Goal: Task Accomplishment & Management: Manage account settings

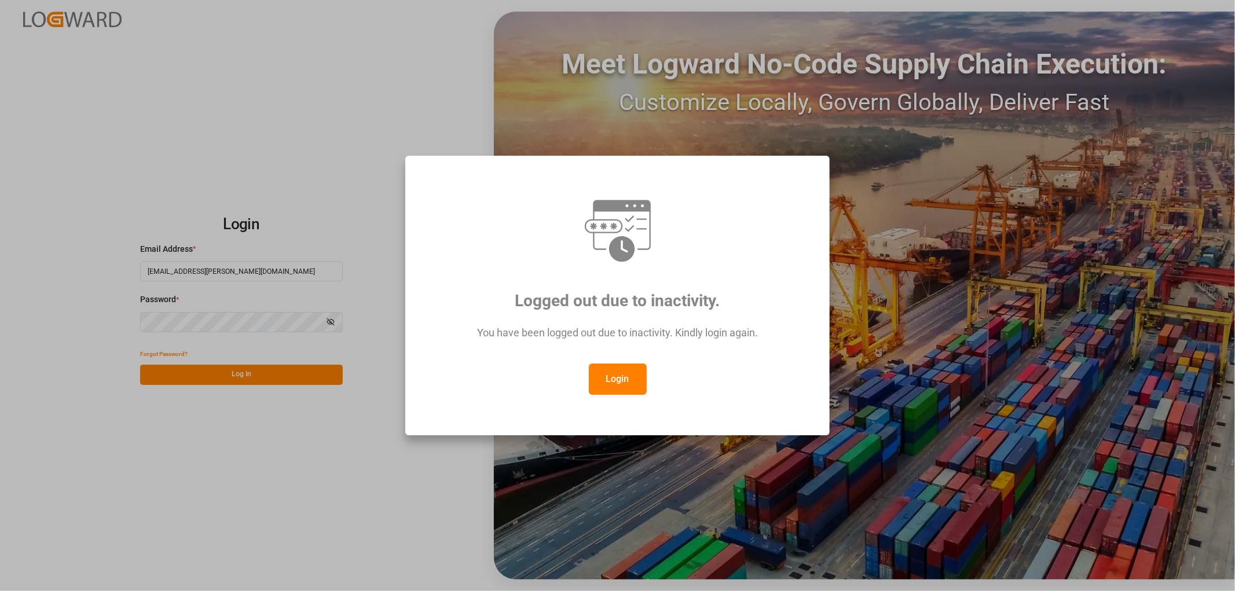
click at [624, 379] on button "Login" at bounding box center [618, 379] width 58 height 31
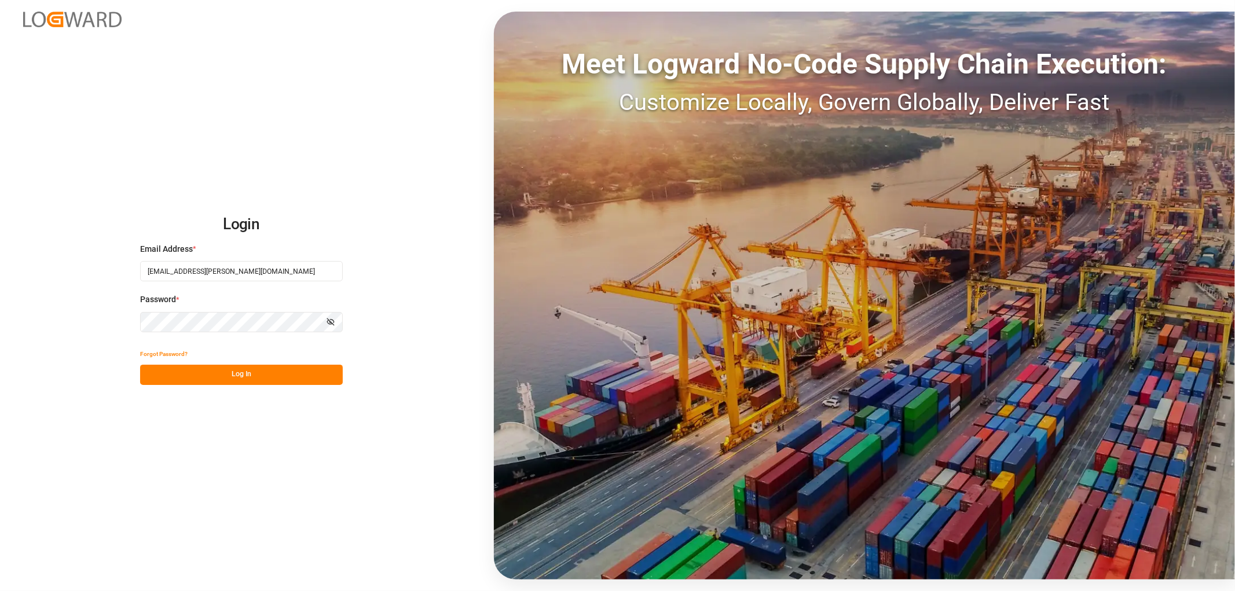
click at [208, 380] on button "Log In" at bounding box center [241, 375] width 203 height 20
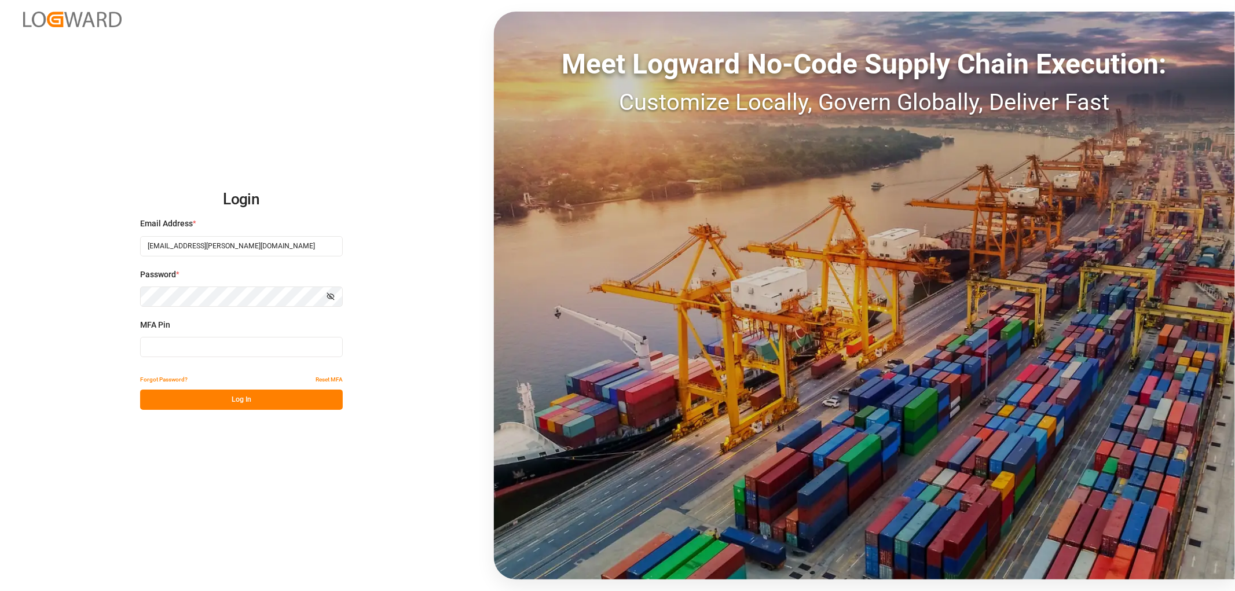
click at [171, 341] on input at bounding box center [241, 347] width 203 height 20
type input "036320"
click at [166, 403] on button "Log In" at bounding box center [241, 400] width 203 height 20
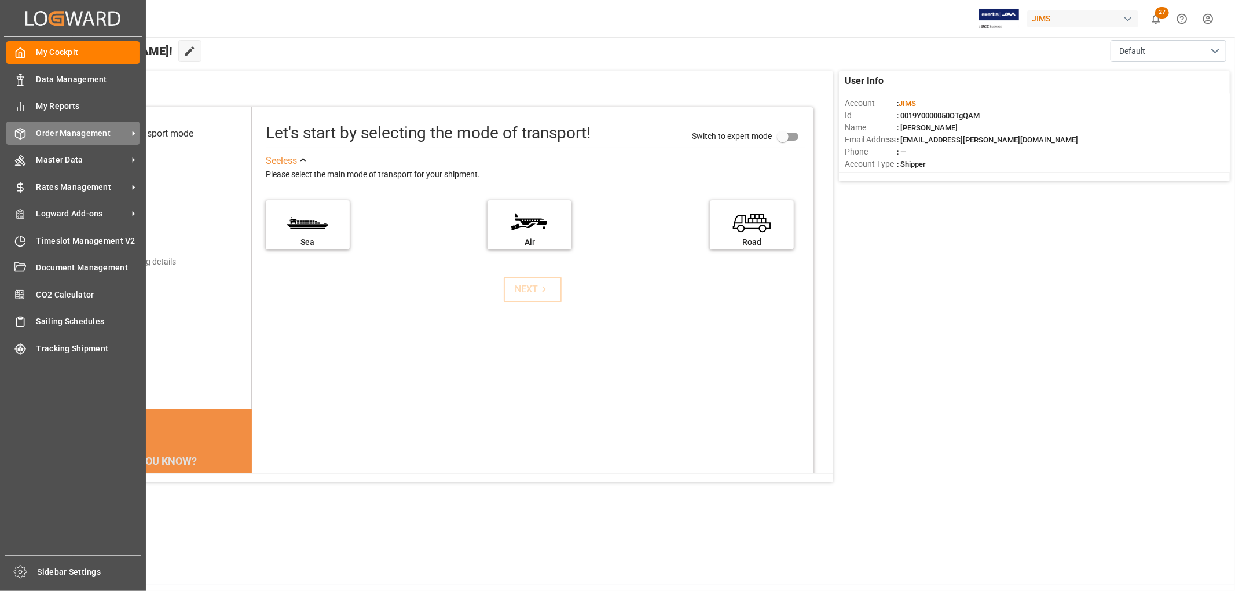
click at [62, 129] on span "Order Management" at bounding box center [81, 133] width 91 height 12
click at [124, 134] on span "Order Management" at bounding box center [81, 133] width 91 height 12
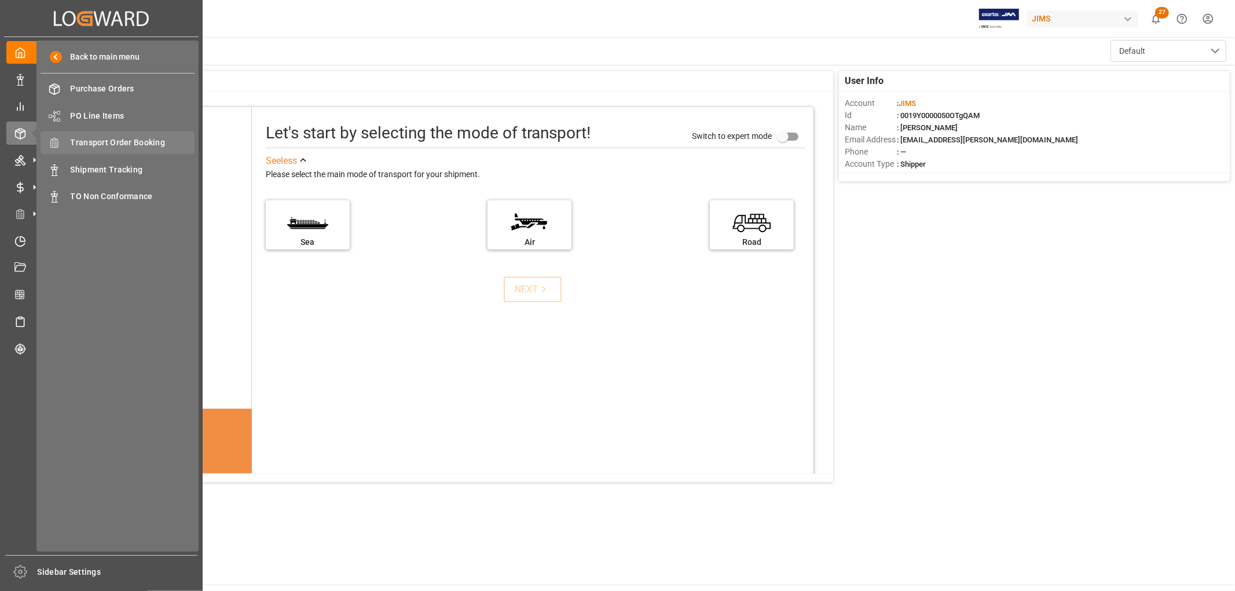
click at [132, 137] on span "Transport Order Booking" at bounding box center [133, 143] width 125 height 12
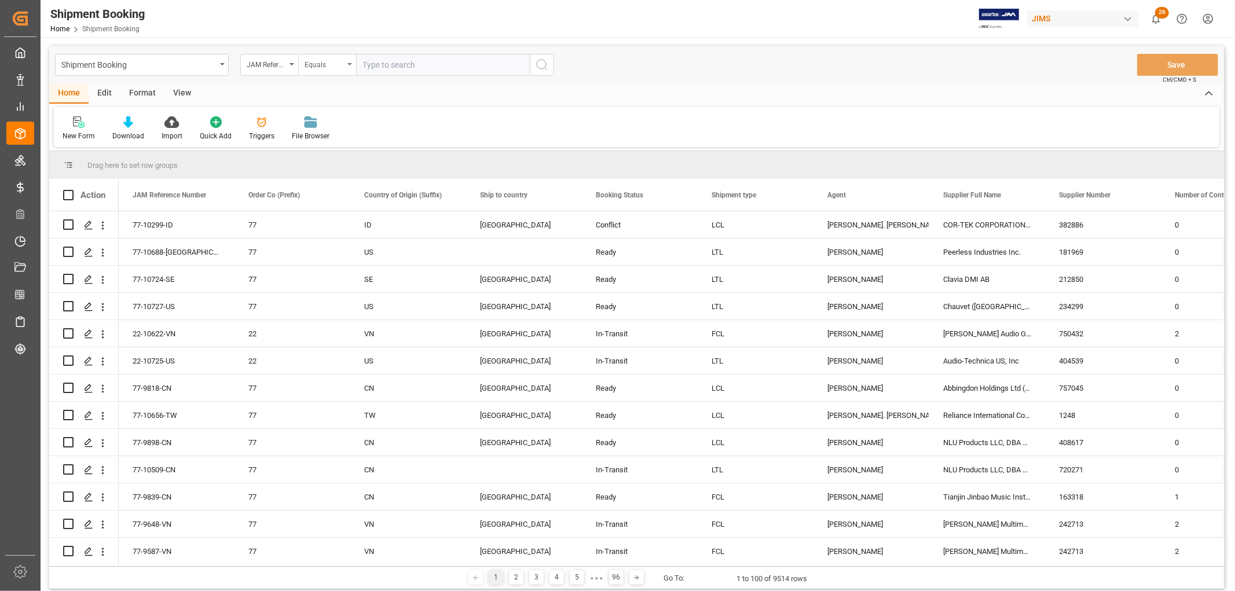
click at [352, 67] on div "Equals" at bounding box center [327, 65] width 58 height 22
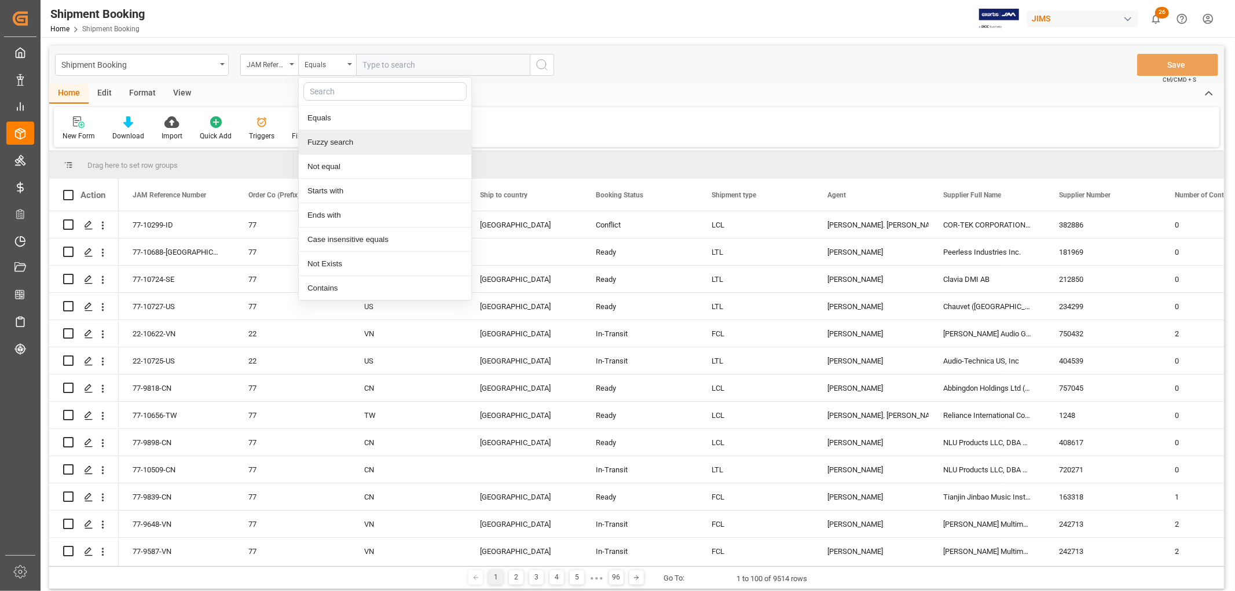
click at [356, 142] on div "Fuzzy search" at bounding box center [385, 142] width 173 height 24
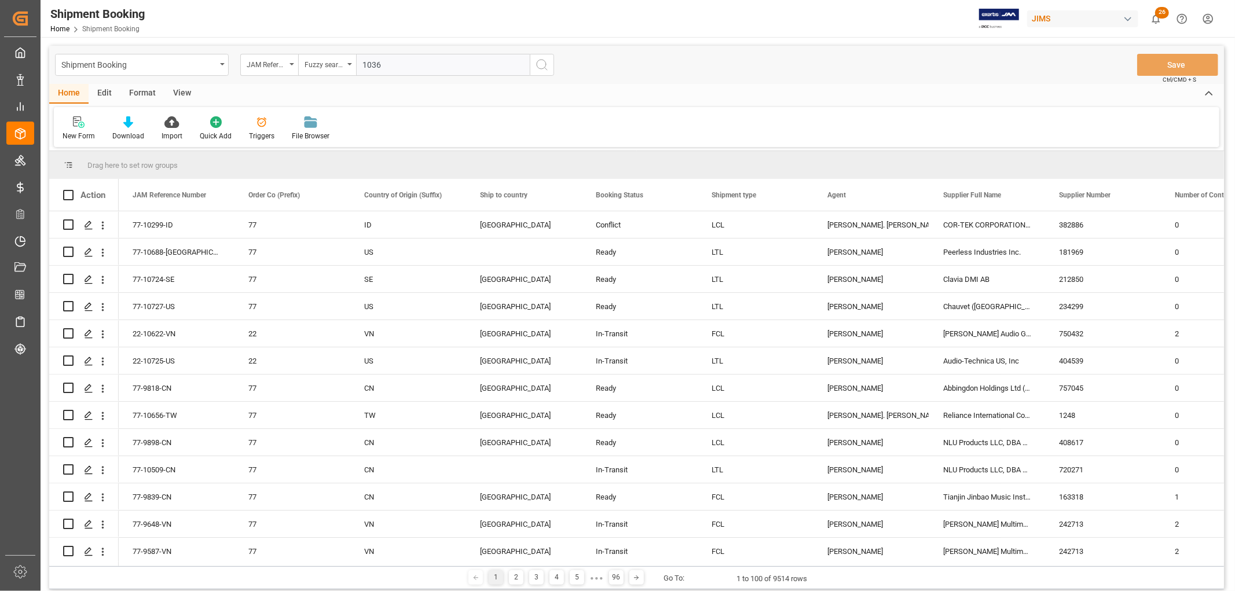
type input "10366"
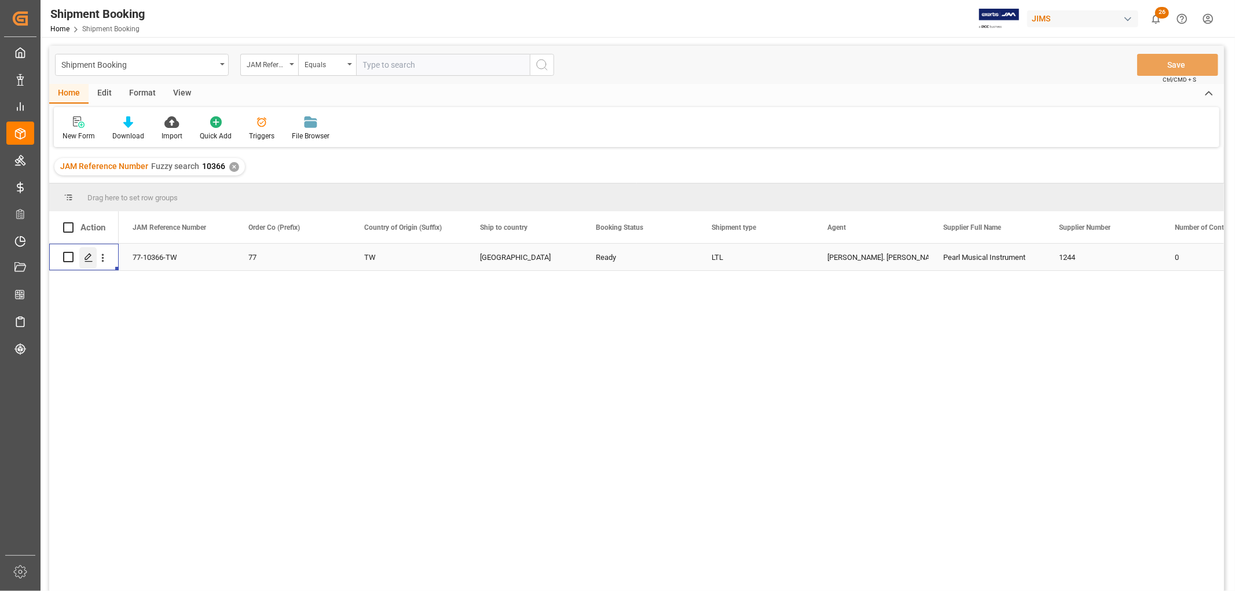
click at [93, 258] on icon "Press SPACE to select this row." at bounding box center [88, 257] width 9 height 9
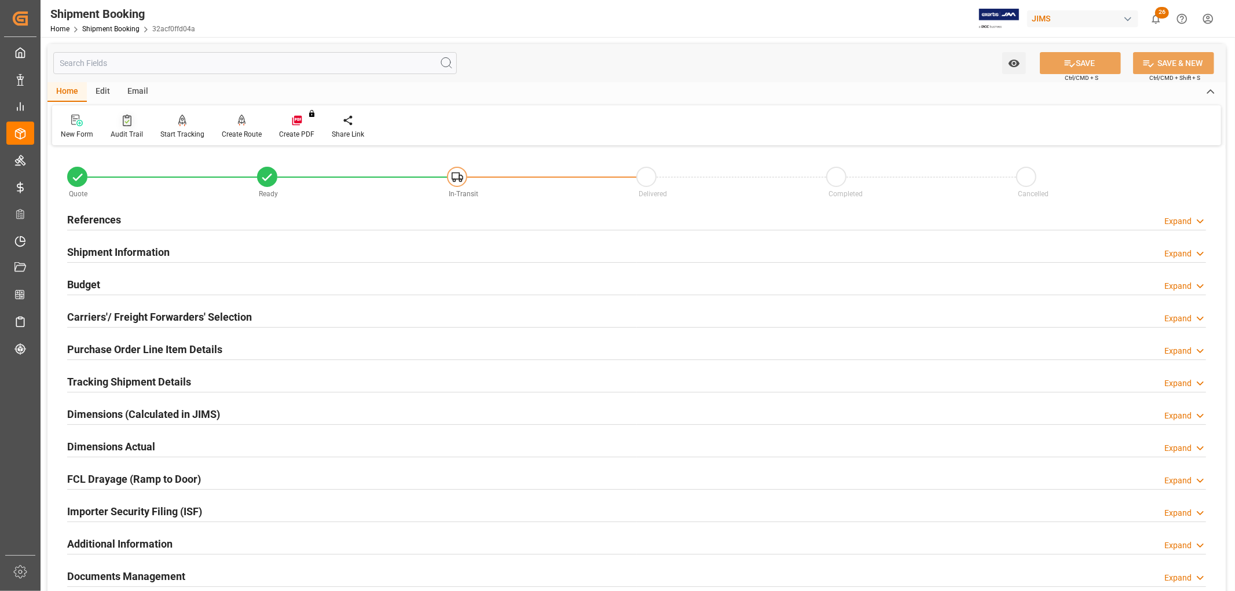
click at [123, 132] on div "Audit Trail" at bounding box center [127, 134] width 32 height 10
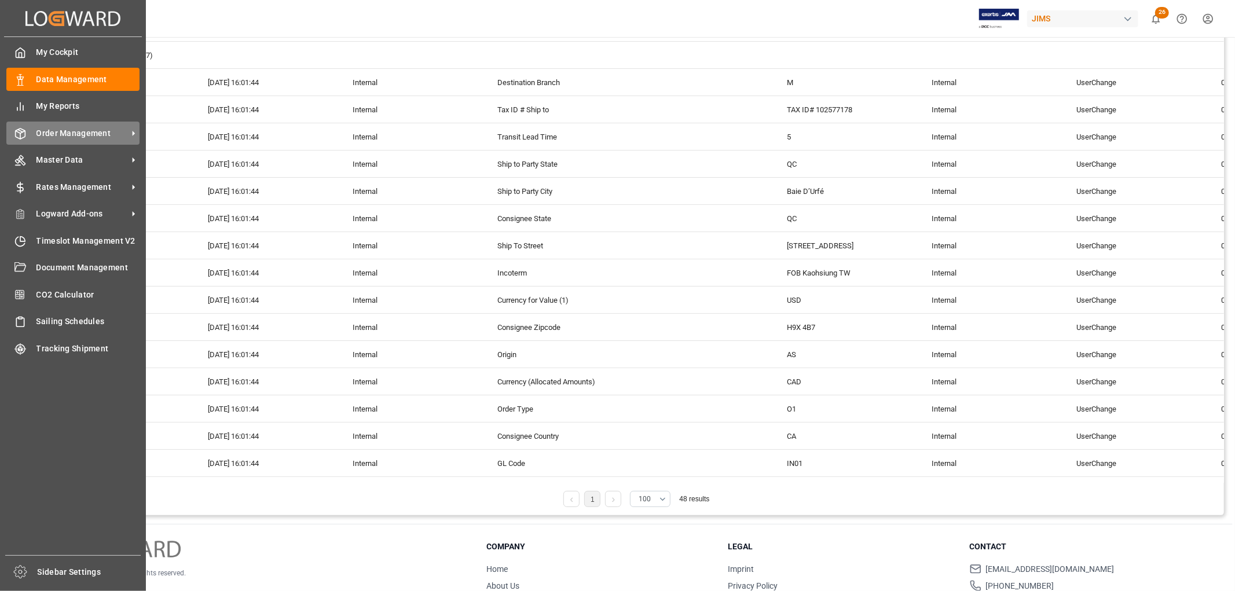
click at [45, 131] on span "Order Management" at bounding box center [81, 133] width 91 height 12
click at [58, 134] on span "Order Management" at bounding box center [81, 133] width 91 height 12
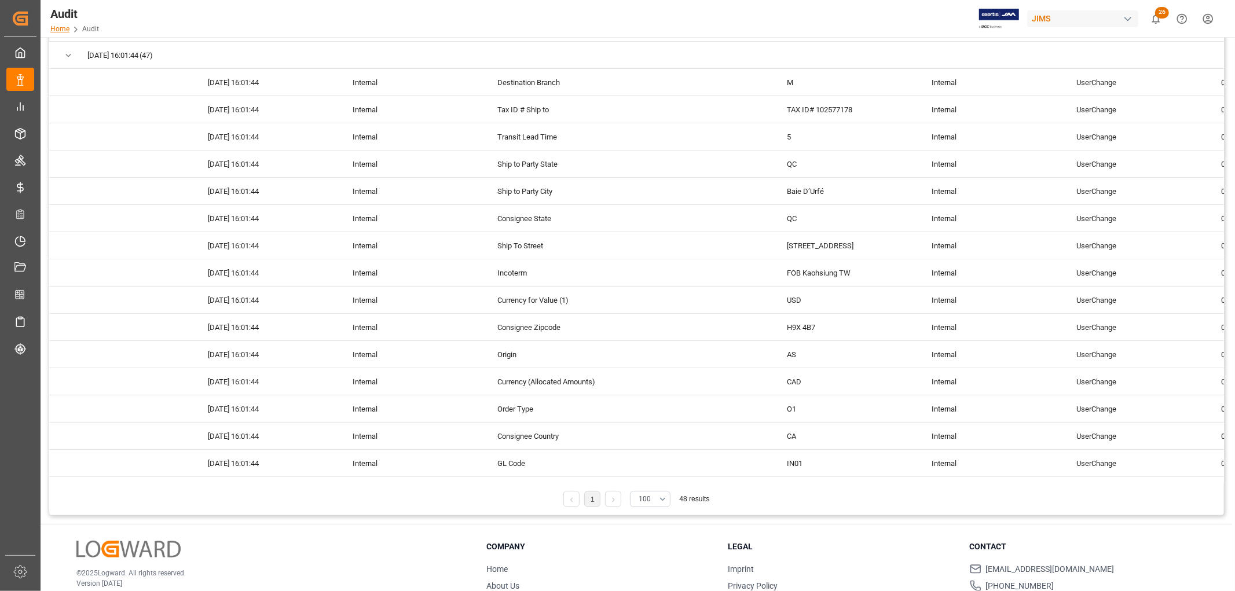
click at [67, 27] on link "Home" at bounding box center [59, 29] width 19 height 8
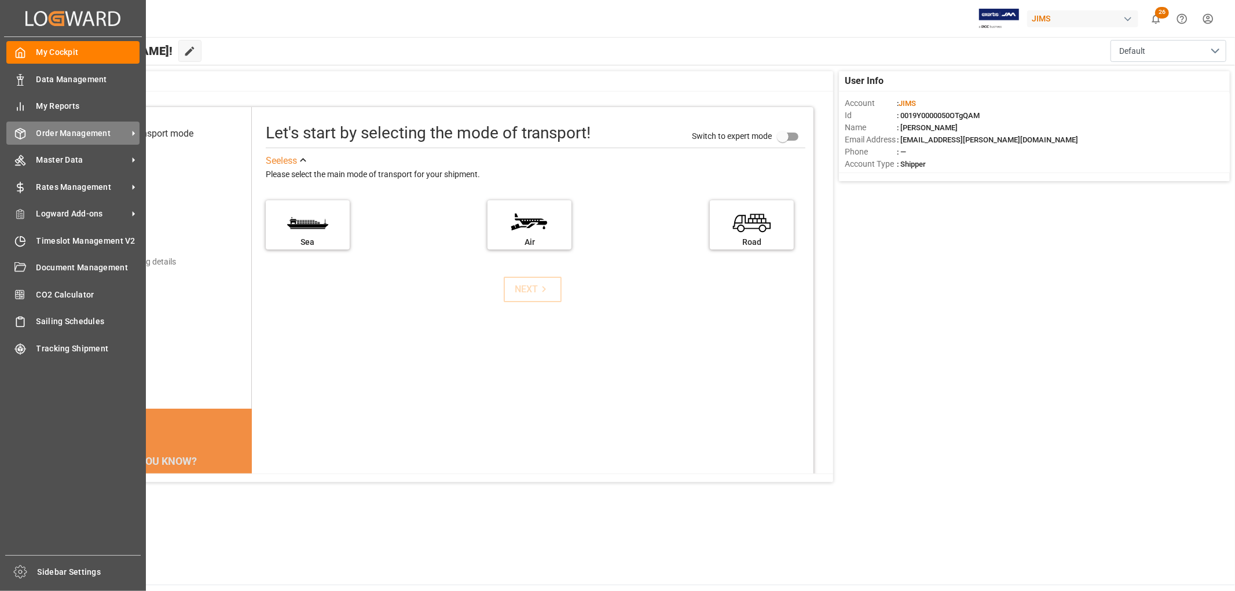
click at [56, 131] on span "Order Management" at bounding box center [81, 133] width 91 height 12
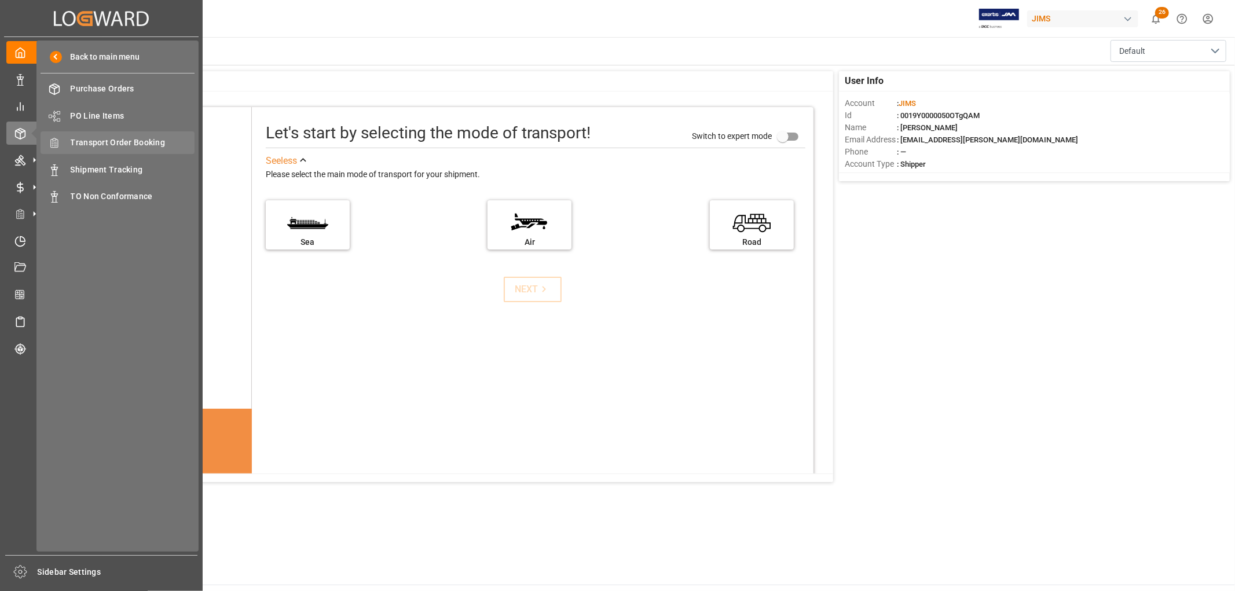
click at [145, 141] on span "Transport Order Booking" at bounding box center [133, 143] width 125 height 12
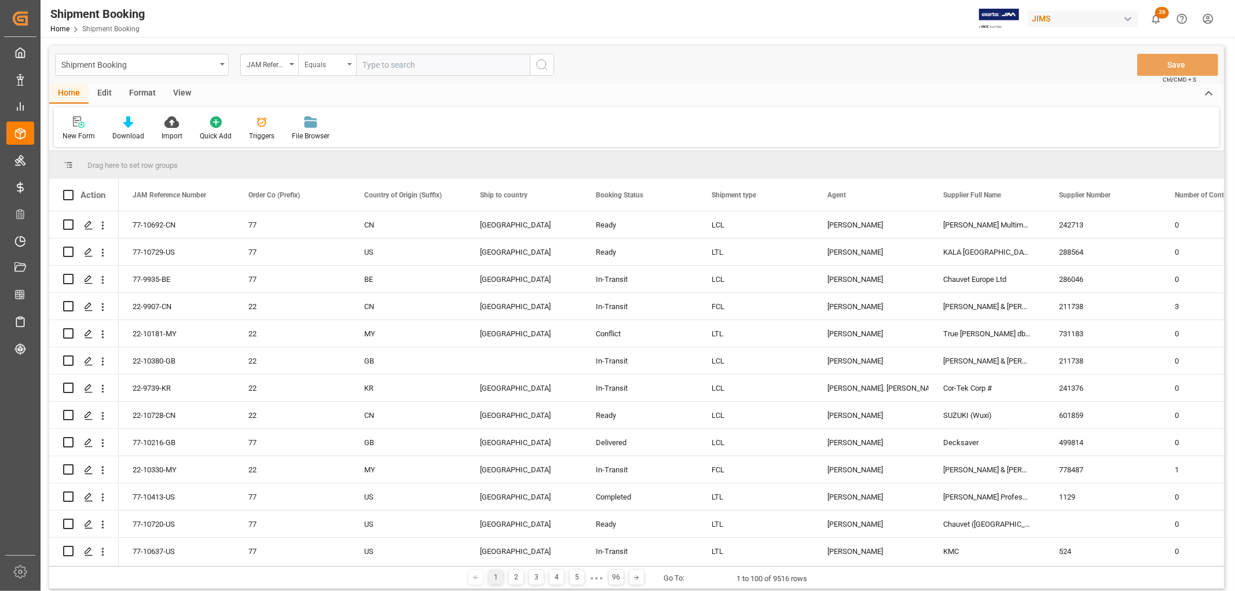
click at [349, 65] on icon "open menu" at bounding box center [349, 64] width 5 height 2
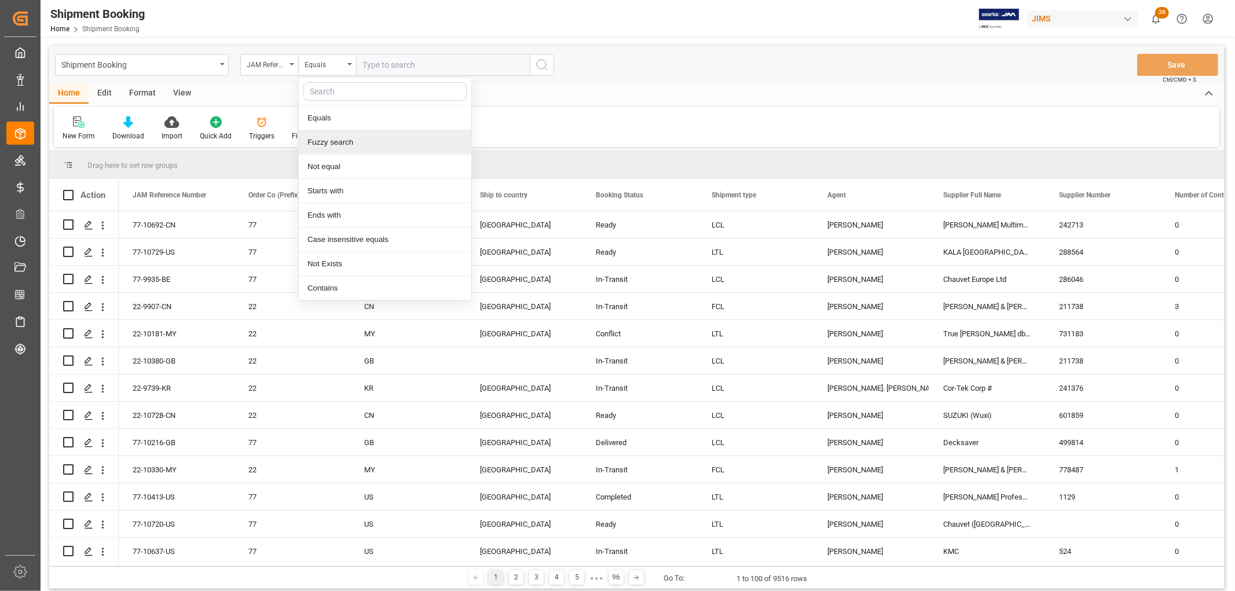
click at [349, 149] on div "Fuzzy search" at bounding box center [385, 142] width 173 height 24
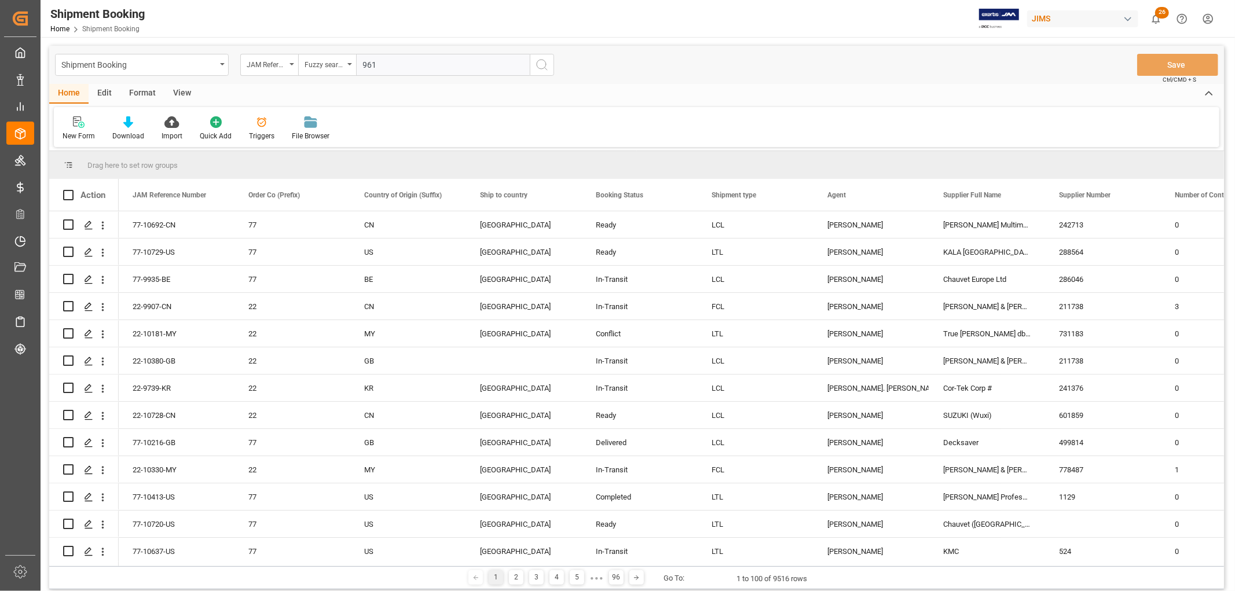
type input "9619"
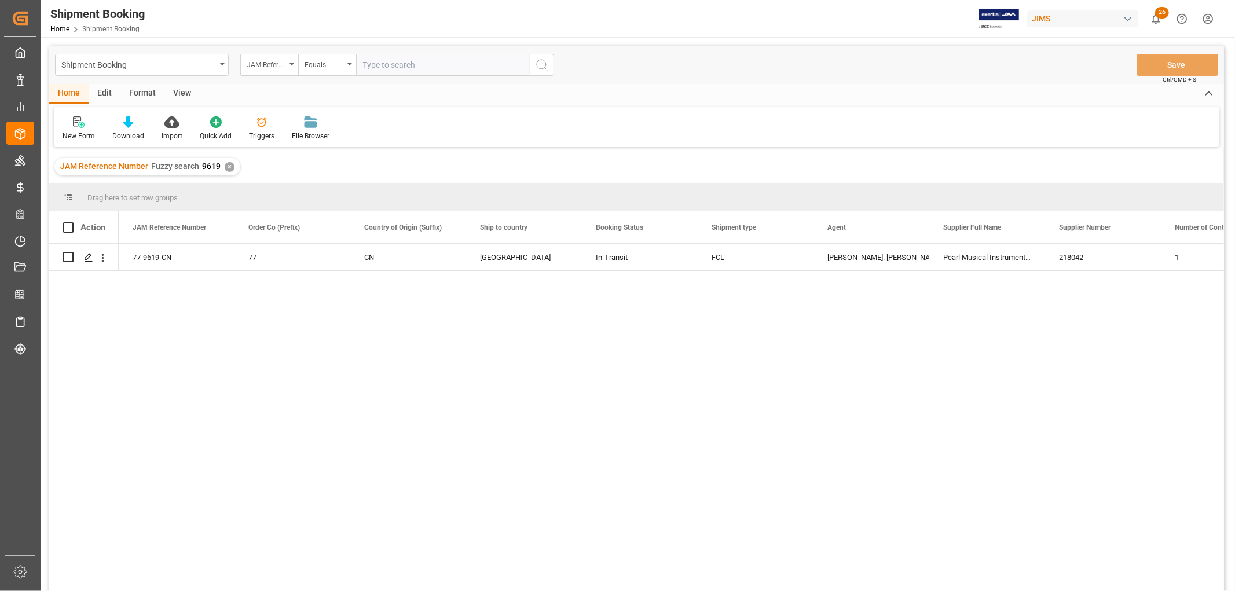
click at [184, 88] on div "View" at bounding box center [181, 94] width 35 height 20
click at [76, 132] on div "Default" at bounding box center [74, 136] width 23 height 10
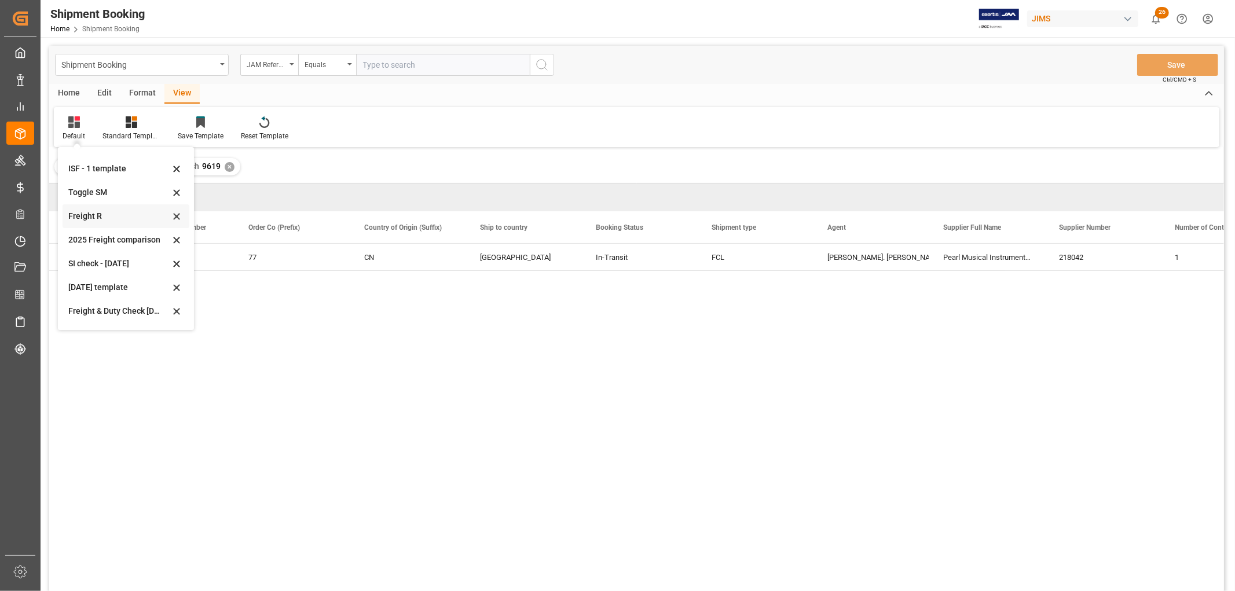
scroll to position [64, 0]
click at [101, 313] on div "[DATE]" at bounding box center [118, 314] width 101 height 12
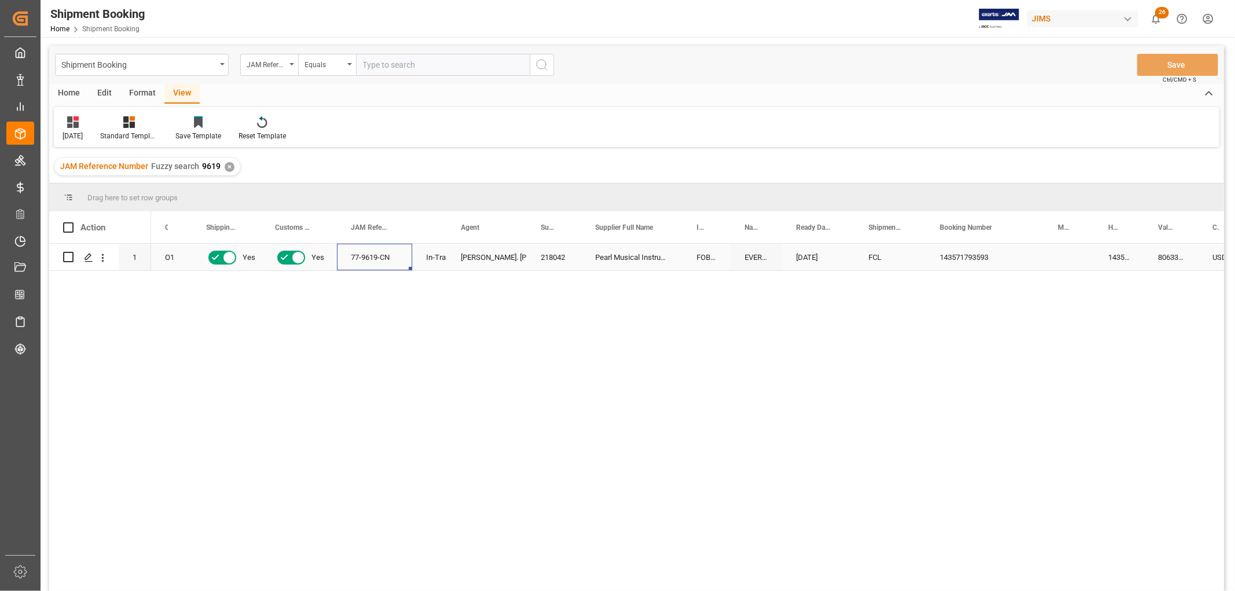
click at [407, 256] on div "77-9619-CN" at bounding box center [374, 257] width 75 height 27
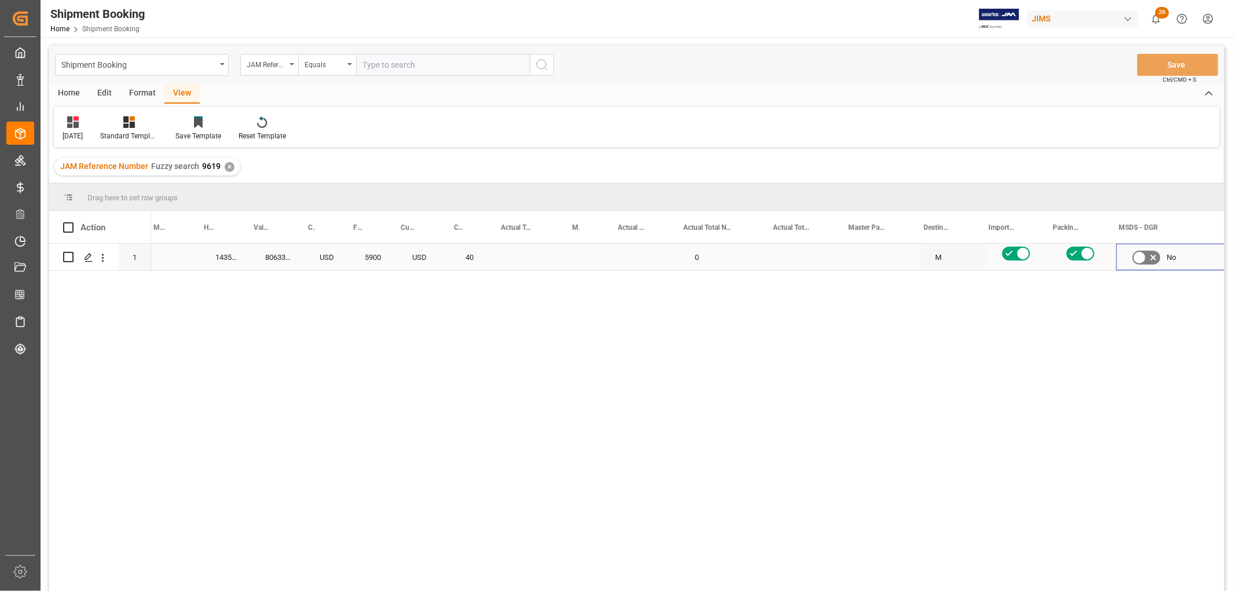
scroll to position [0, 0]
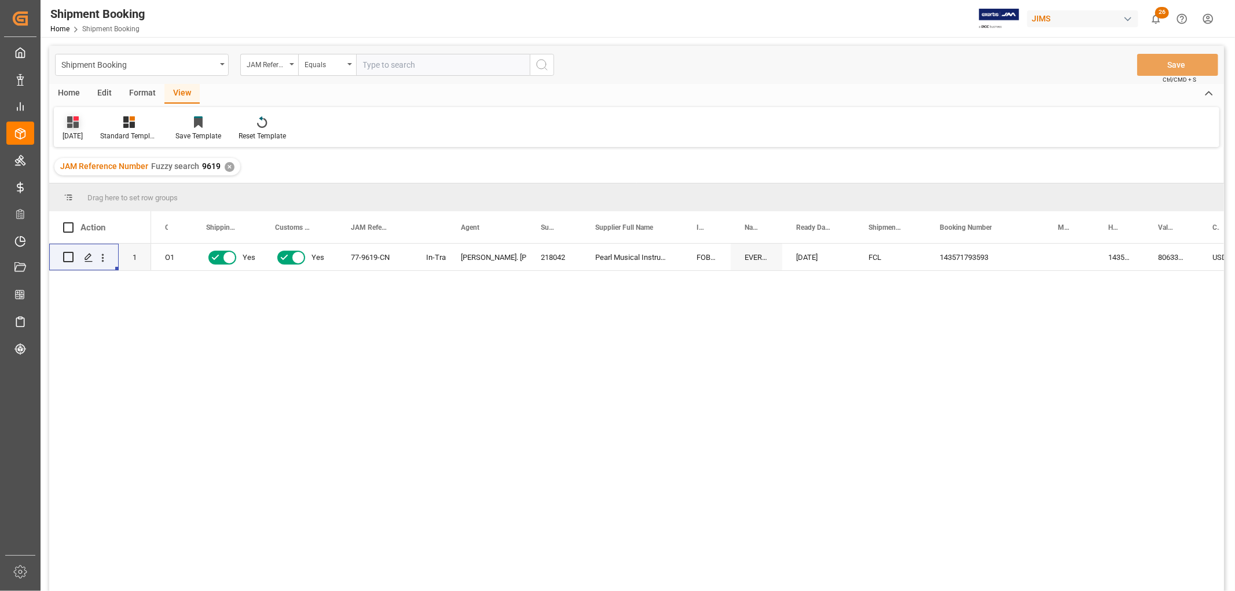
click at [83, 129] on div "[DATE]" at bounding box center [73, 128] width 38 height 25
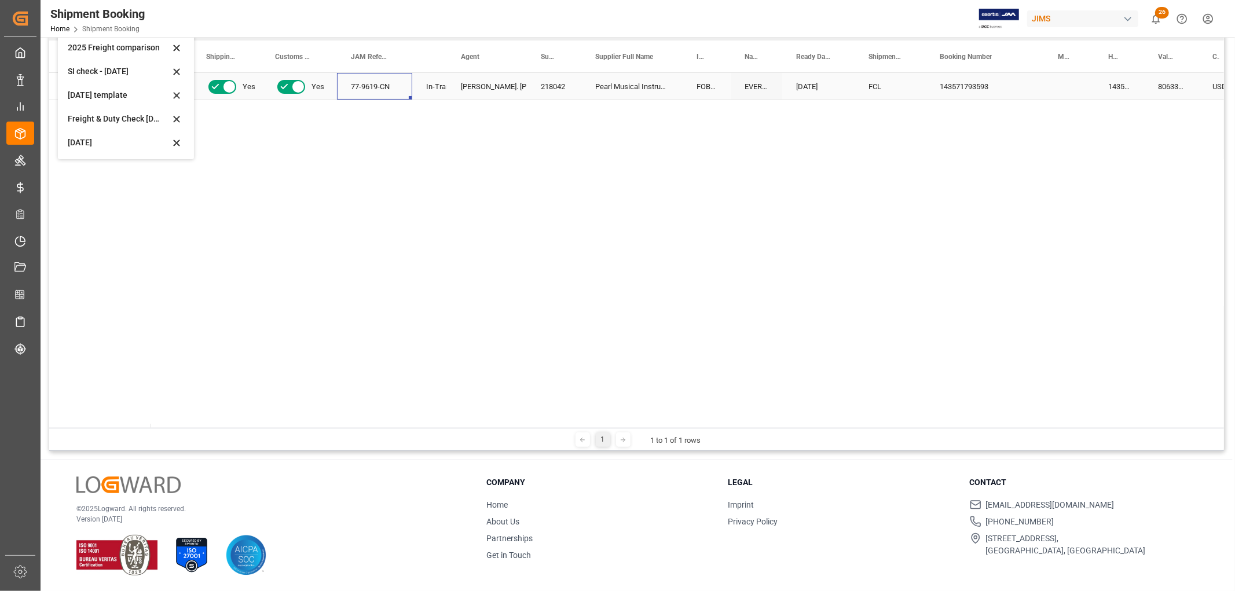
click at [396, 91] on div "77-9619-CN" at bounding box center [374, 86] width 75 height 27
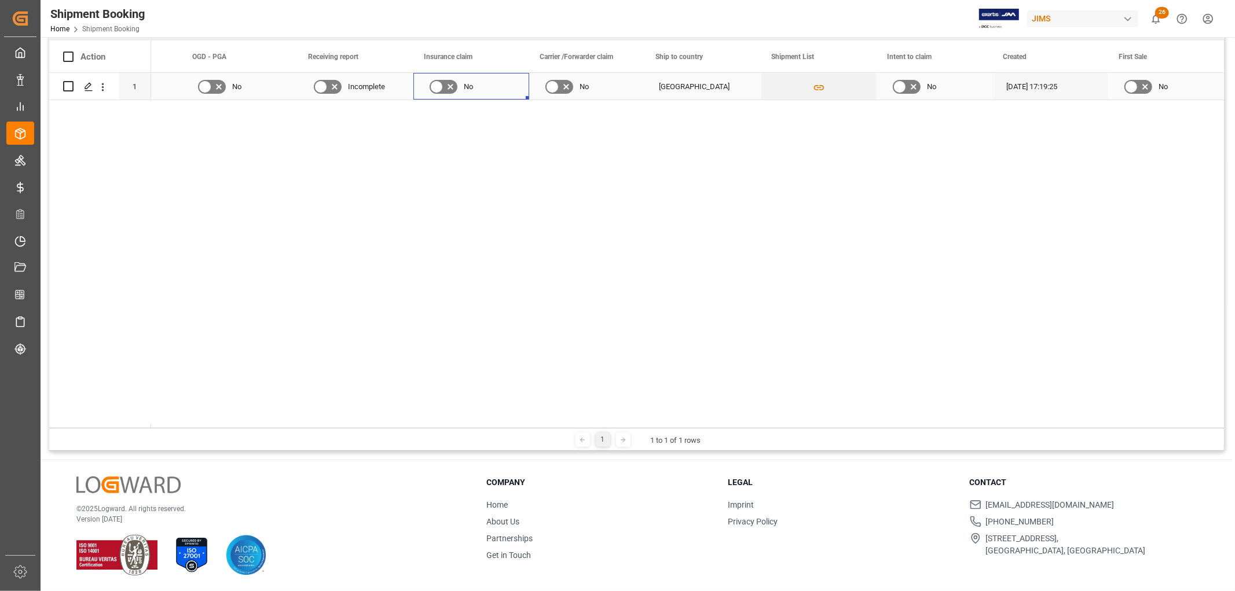
click at [519, 88] on div "No" at bounding box center [471, 86] width 116 height 27
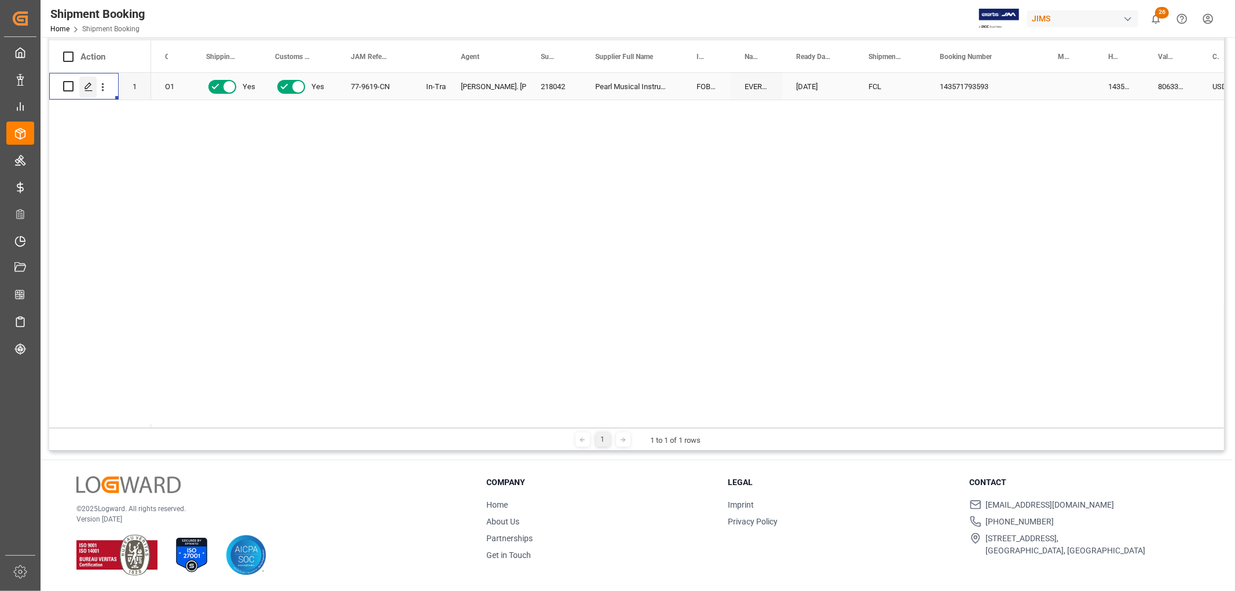
click at [85, 85] on icon "Press SPACE to select this row." at bounding box center [88, 86] width 9 height 9
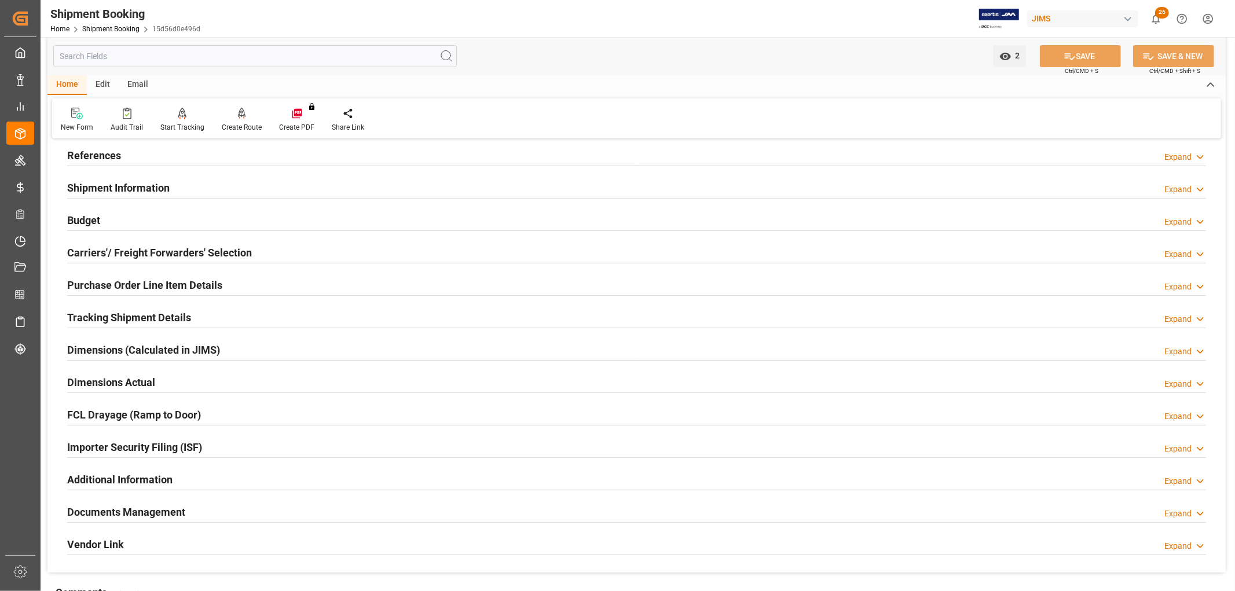
click at [90, 317] on h2 "Tracking Shipment Details" at bounding box center [129, 318] width 124 height 16
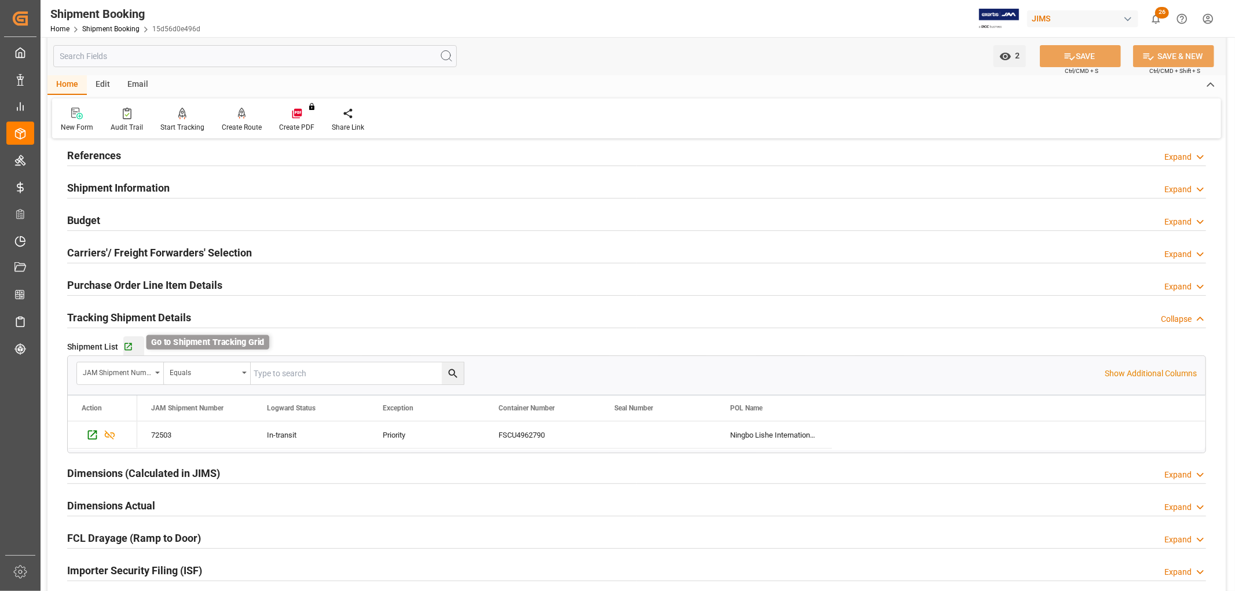
click at [125, 350] on icon "button" at bounding box center [129, 347] width 8 height 8
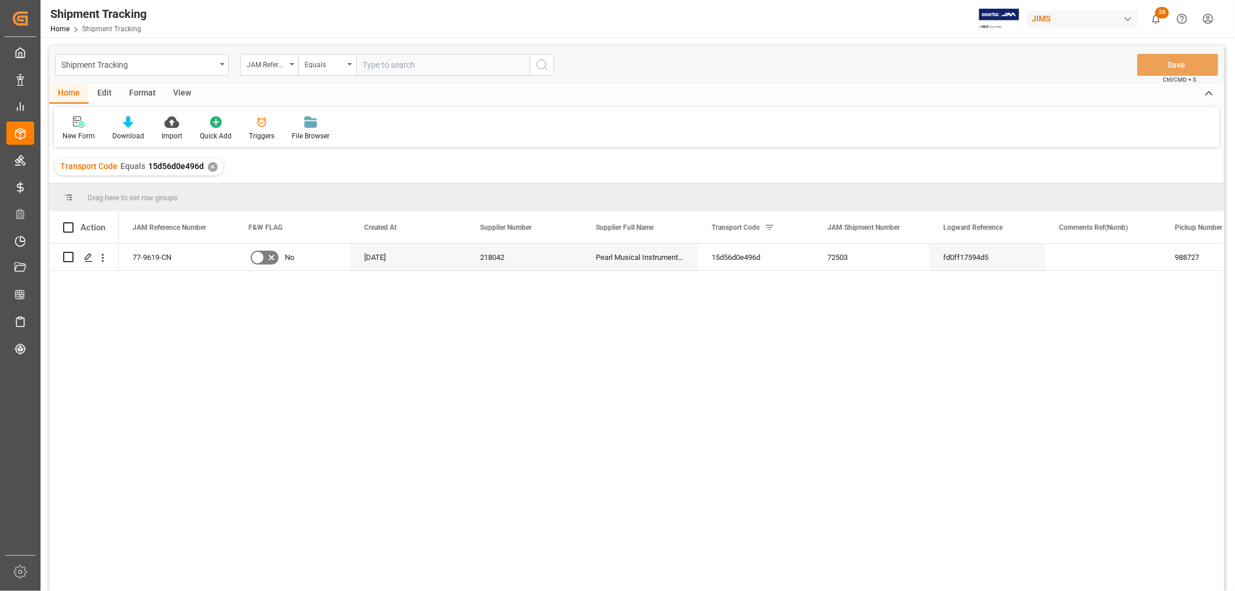
click at [180, 91] on div "View" at bounding box center [181, 94] width 35 height 20
click at [64, 131] on div "Default" at bounding box center [74, 136] width 23 height 10
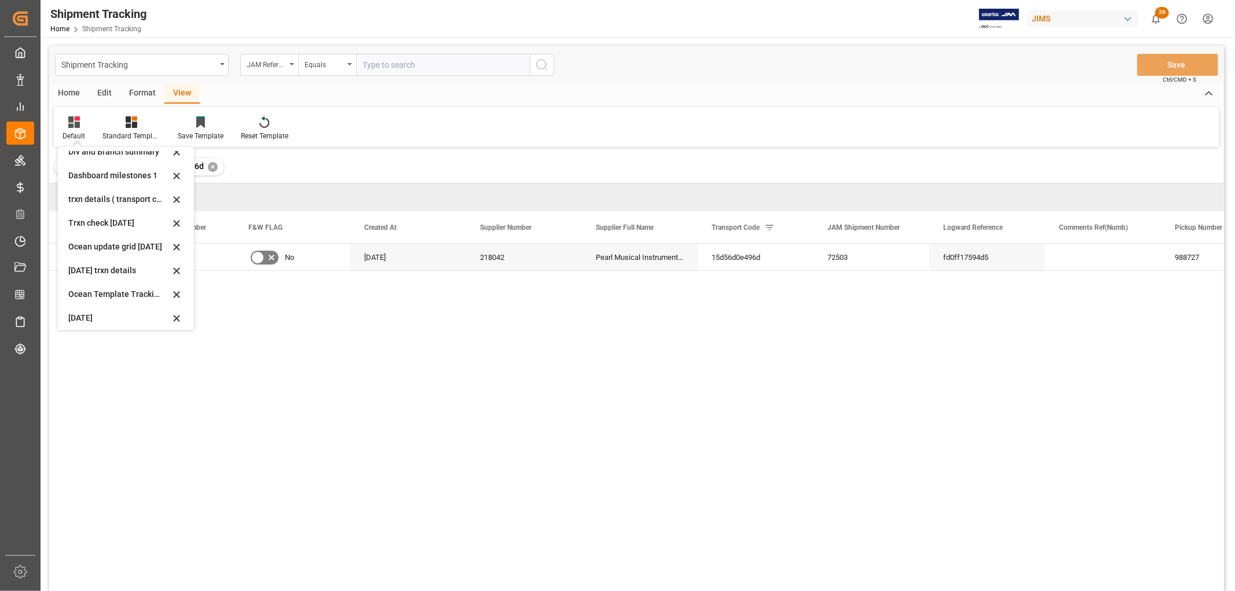
scroll to position [134, 0]
click at [73, 265] on div "June 2025 trxn details" at bounding box center [118, 267] width 101 height 12
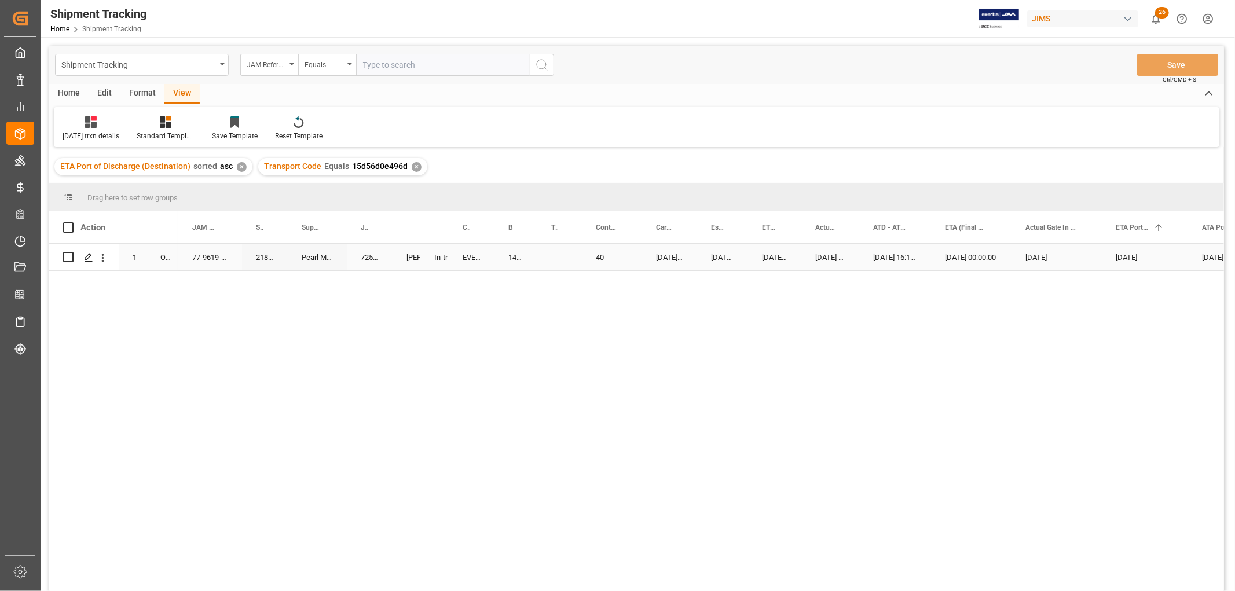
click at [378, 250] on div "72503" at bounding box center [370, 257] width 46 height 27
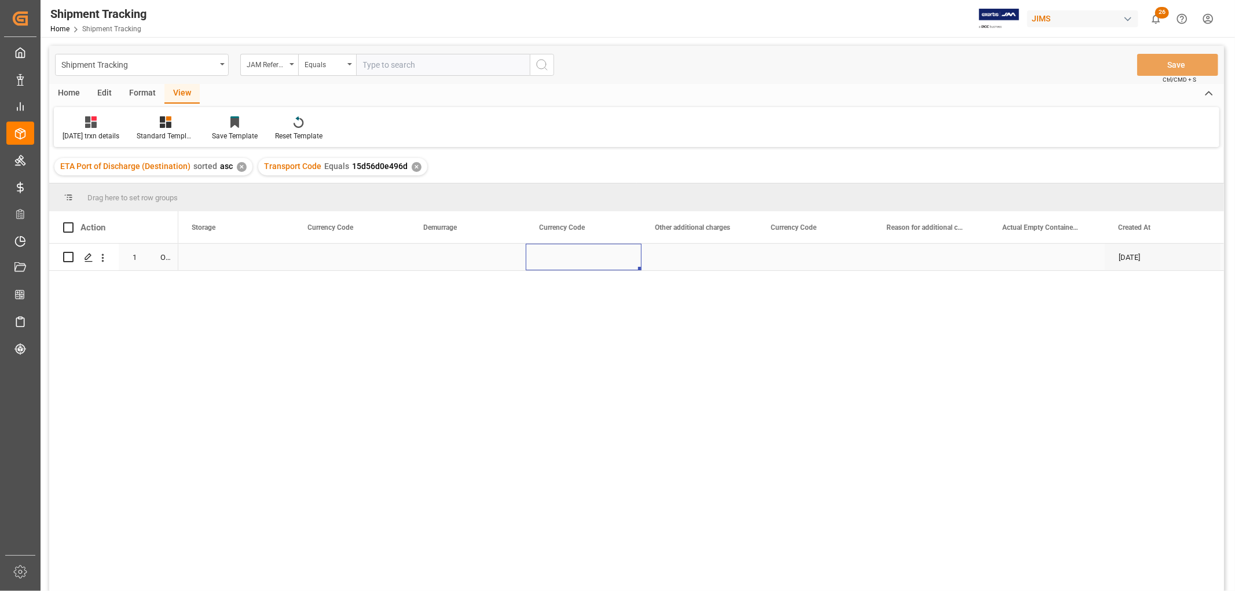
scroll to position [0, 2788]
click at [425, 254] on div "Press SPACE to select this row." at bounding box center [469, 257] width 116 height 27
click at [322, 252] on div "Press SPACE to select this row." at bounding box center [353, 257] width 116 height 27
click at [818, 251] on div "Press SPACE to select this row." at bounding box center [816, 257] width 116 height 27
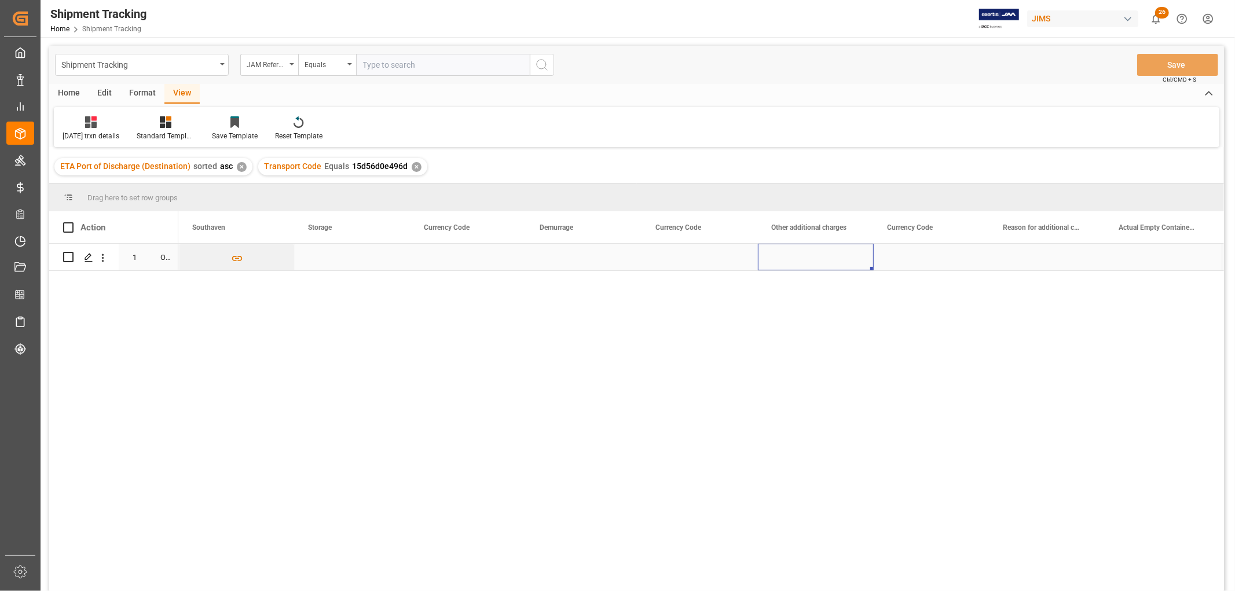
click at [818, 251] on div "Press SPACE to select this row." at bounding box center [816, 257] width 116 height 27
click at [810, 264] on input "Press SPACE to select this row." at bounding box center [815, 264] width 97 height 22
type input "600"
click at [906, 259] on div "Press SPACE to select this row." at bounding box center [932, 257] width 116 height 27
click at [903, 257] on div "Press SPACE to select this row." at bounding box center [932, 257] width 116 height 27
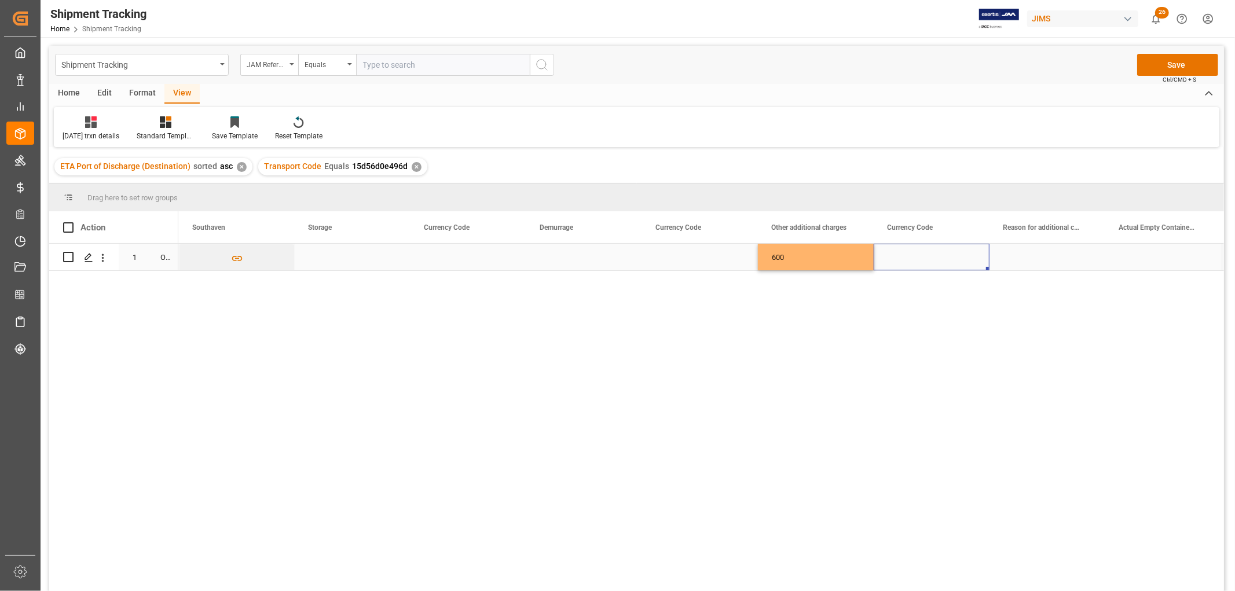
click at [903, 257] on div "Press SPACE to select this row." at bounding box center [932, 257] width 116 height 27
click at [901, 264] on input "Press SPACE to select this row." at bounding box center [931, 264] width 97 height 22
type input "CAD"
click at [1022, 247] on div "Press SPACE to select this row." at bounding box center [1048, 257] width 116 height 27
click at [1017, 261] on div "Press SPACE to select this row." at bounding box center [1048, 257] width 116 height 27
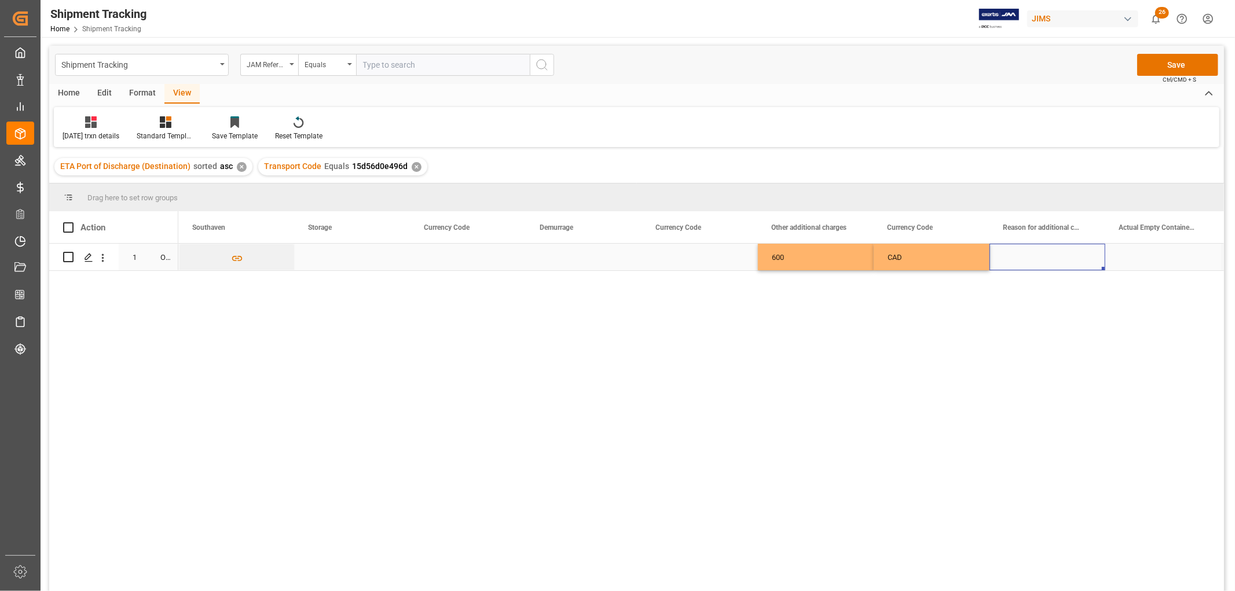
click at [1016, 262] on div "Press SPACE to select this row." at bounding box center [1048, 257] width 116 height 27
click at [1016, 285] on div "No Template Defined!" at bounding box center [1047, 296] width 97 height 87
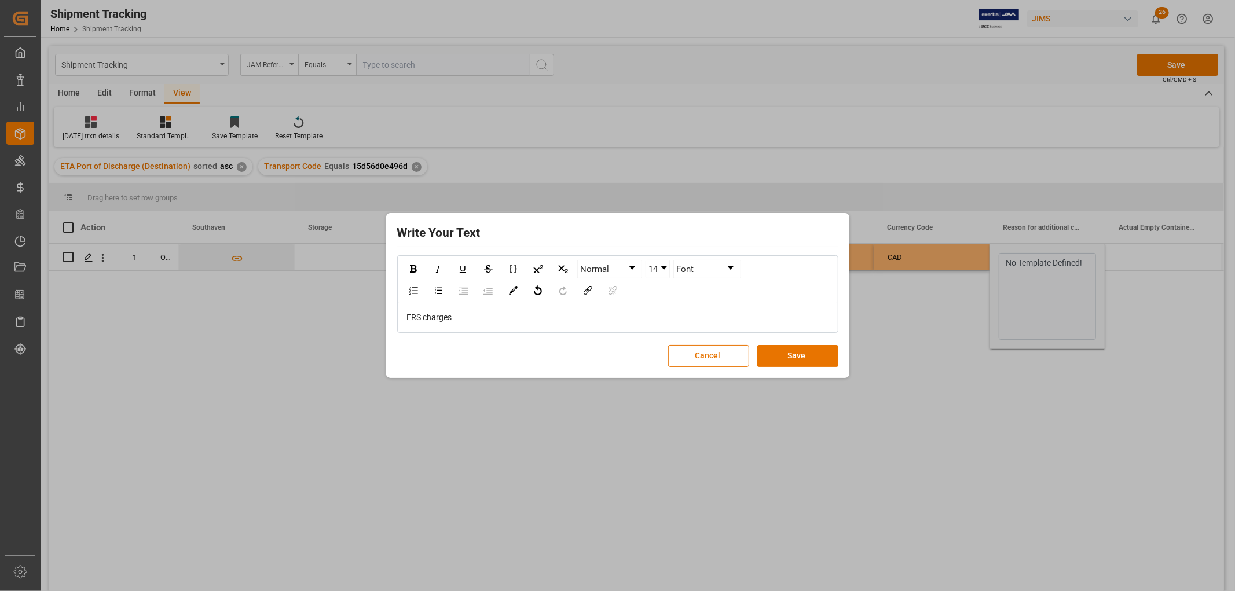
click at [478, 319] on div "ERS charges" at bounding box center [618, 318] width 422 height 12
click at [800, 352] on button "Save" at bounding box center [797, 356] width 81 height 22
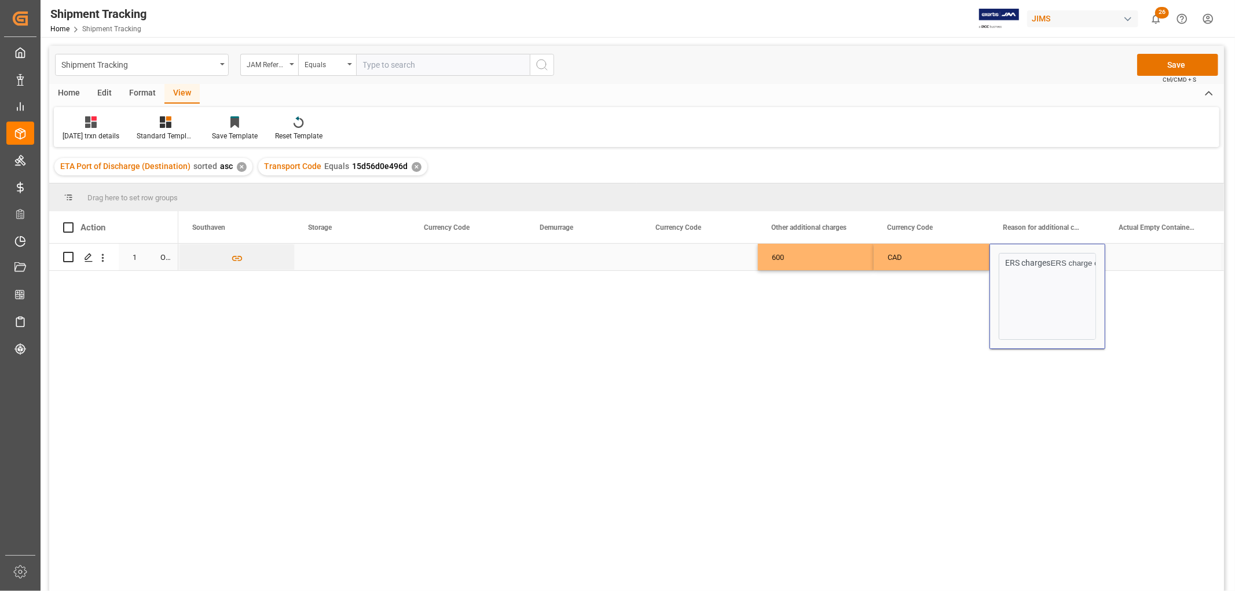
click at [1148, 250] on div "Press SPACE to select this row." at bounding box center [1164, 257] width 116 height 27
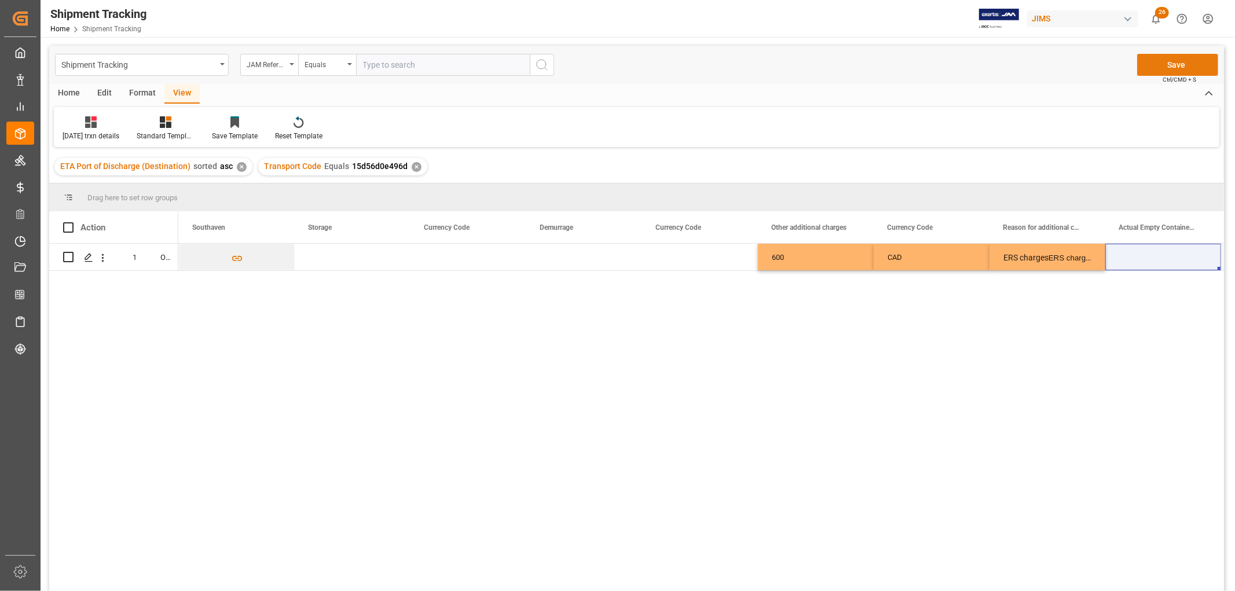
click at [1178, 64] on button "Save" at bounding box center [1177, 65] width 81 height 22
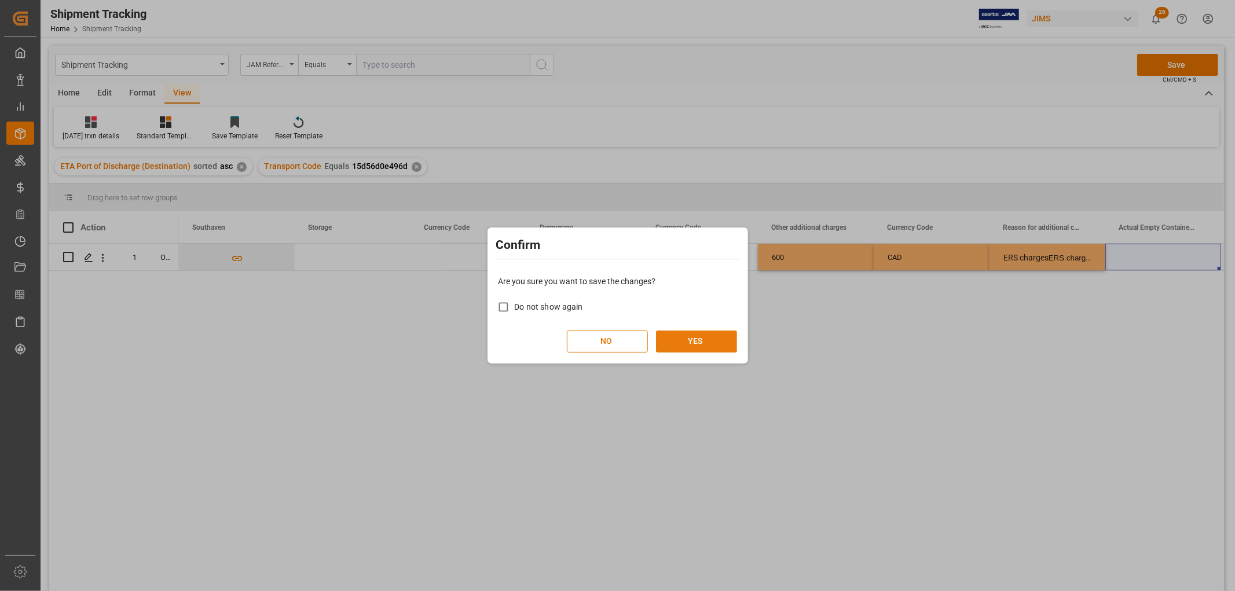
click at [719, 343] on button "YES" at bounding box center [696, 342] width 81 height 22
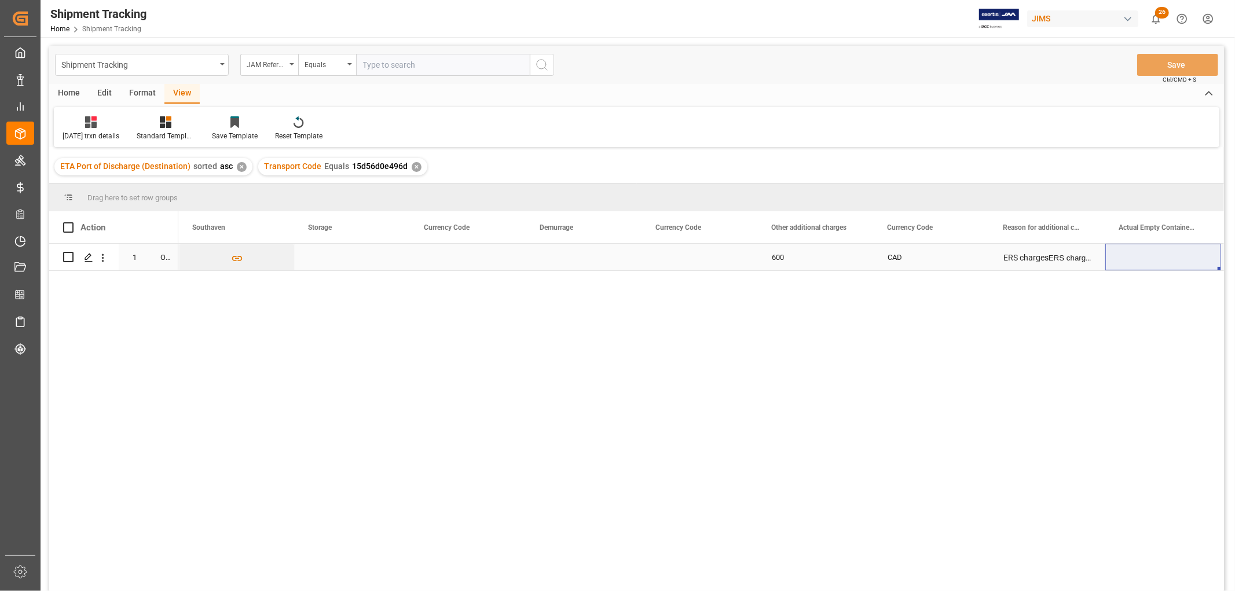
click at [446, 255] on div "Press SPACE to select this row." at bounding box center [469, 257] width 116 height 27
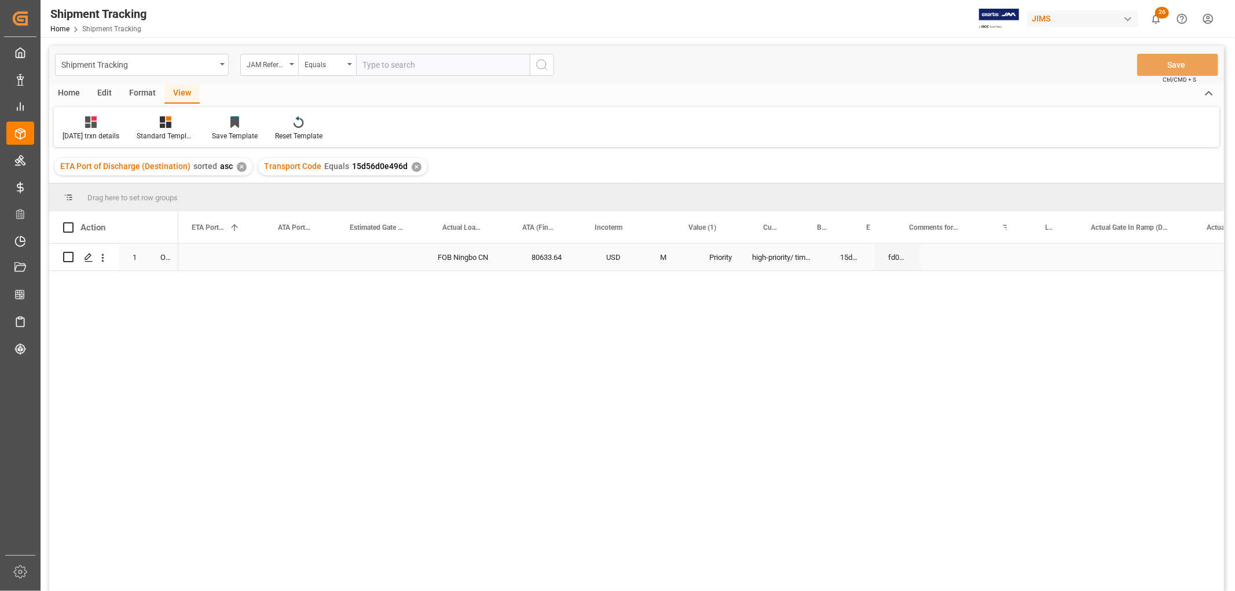
scroll to position [0, 0]
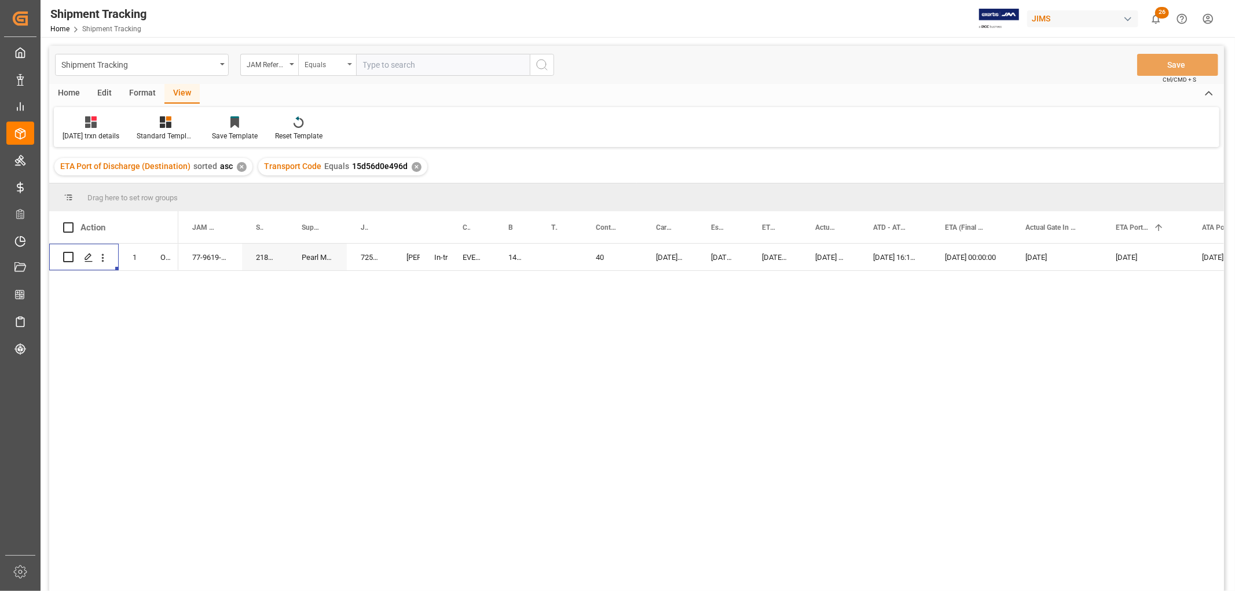
click at [351, 61] on div "Equals" at bounding box center [327, 65] width 58 height 22
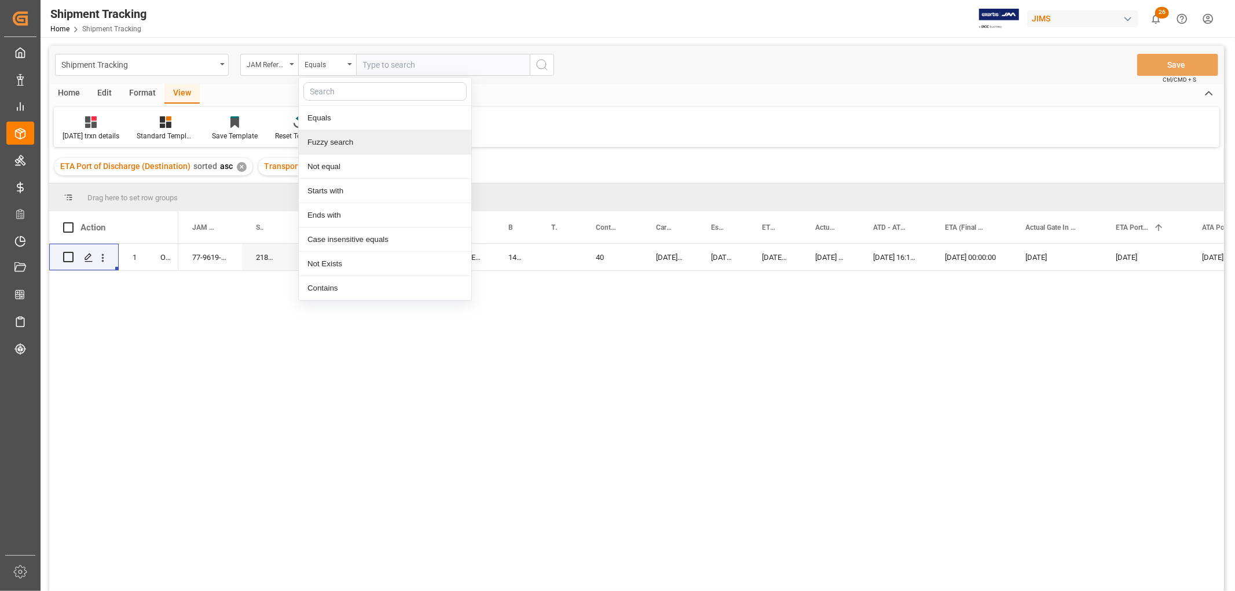
click at [337, 143] on div "Fuzzy search" at bounding box center [385, 142] width 173 height 24
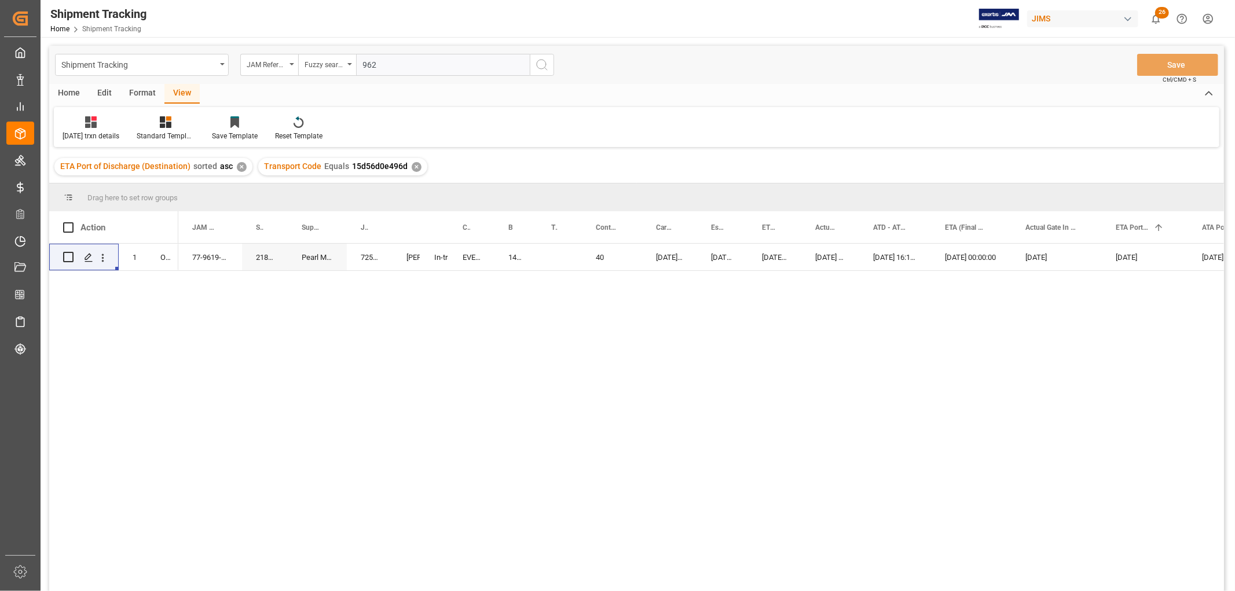
type input "9620"
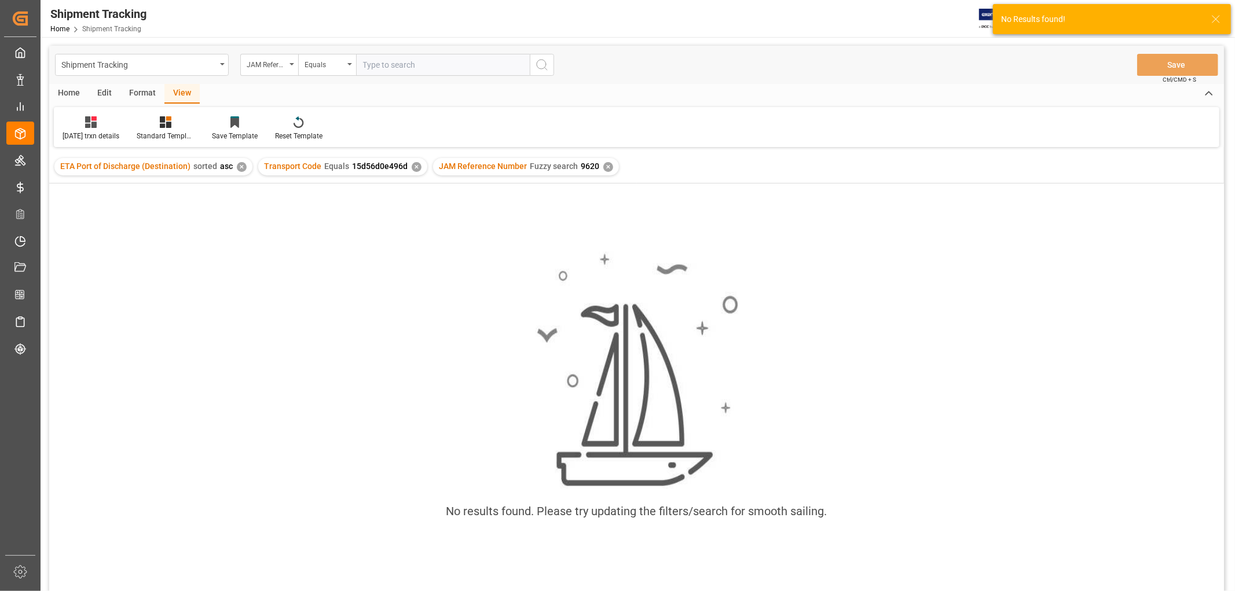
click at [412, 168] on div "✕" at bounding box center [417, 167] width 10 height 10
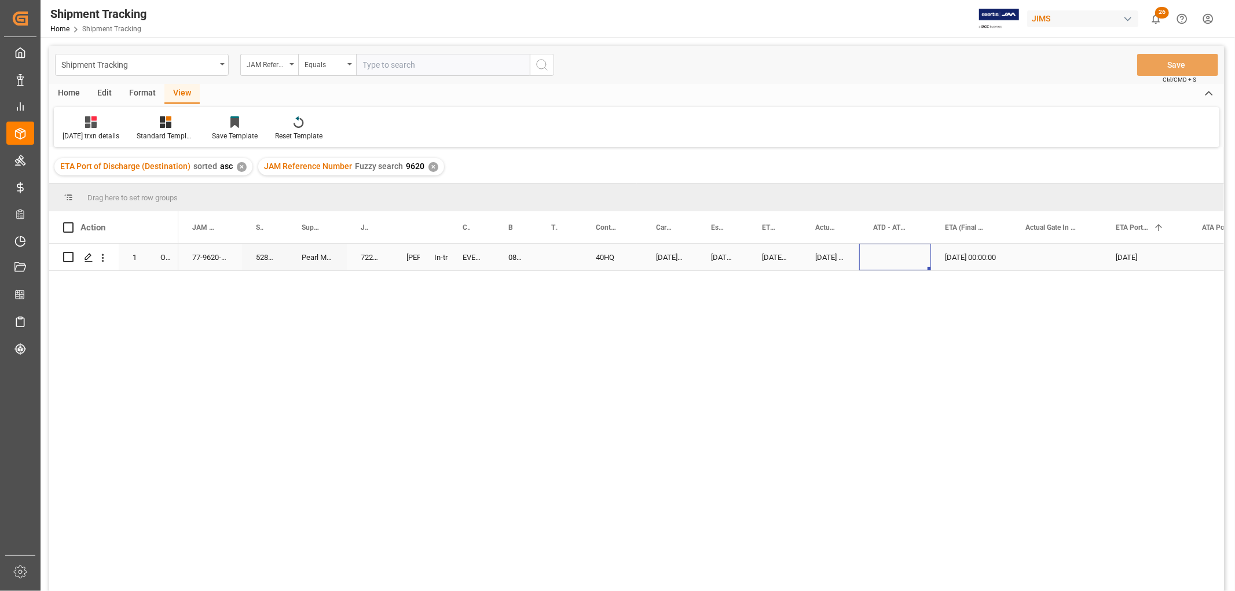
click at [902, 262] on div "Press SPACE to select this row." at bounding box center [895, 257] width 72 height 27
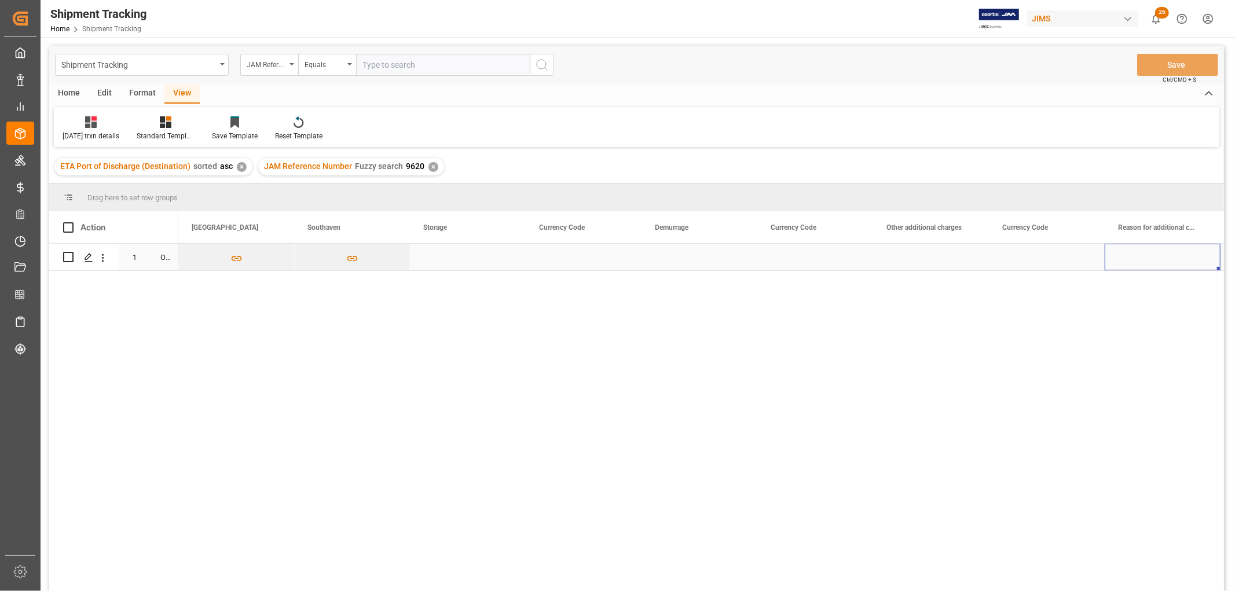
scroll to position [0, 2789]
click at [834, 254] on div "Press SPACE to select this row." at bounding box center [815, 257] width 116 height 27
click at [797, 258] on div "Press SPACE to select this row." at bounding box center [815, 257] width 116 height 27
click at [801, 268] on input "Press SPACE to select this row." at bounding box center [815, 264] width 97 height 22
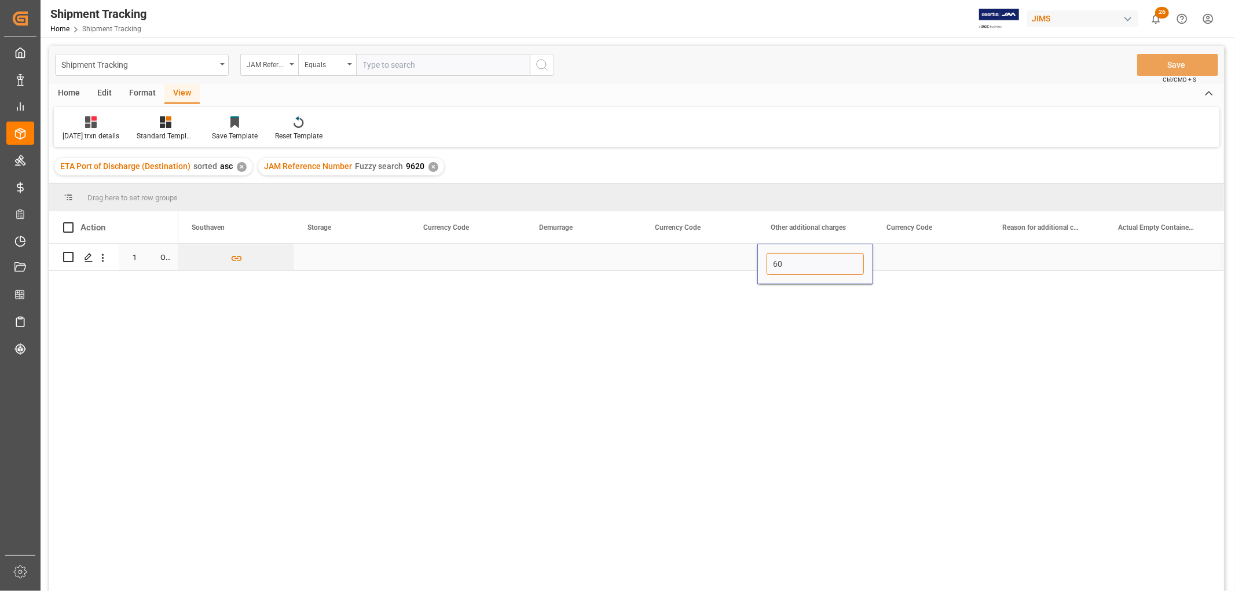
type input "600"
click at [900, 251] on div "Press SPACE to select this row." at bounding box center [931, 257] width 116 height 27
click at [903, 257] on div "Press SPACE to select this row." at bounding box center [931, 257] width 116 height 27
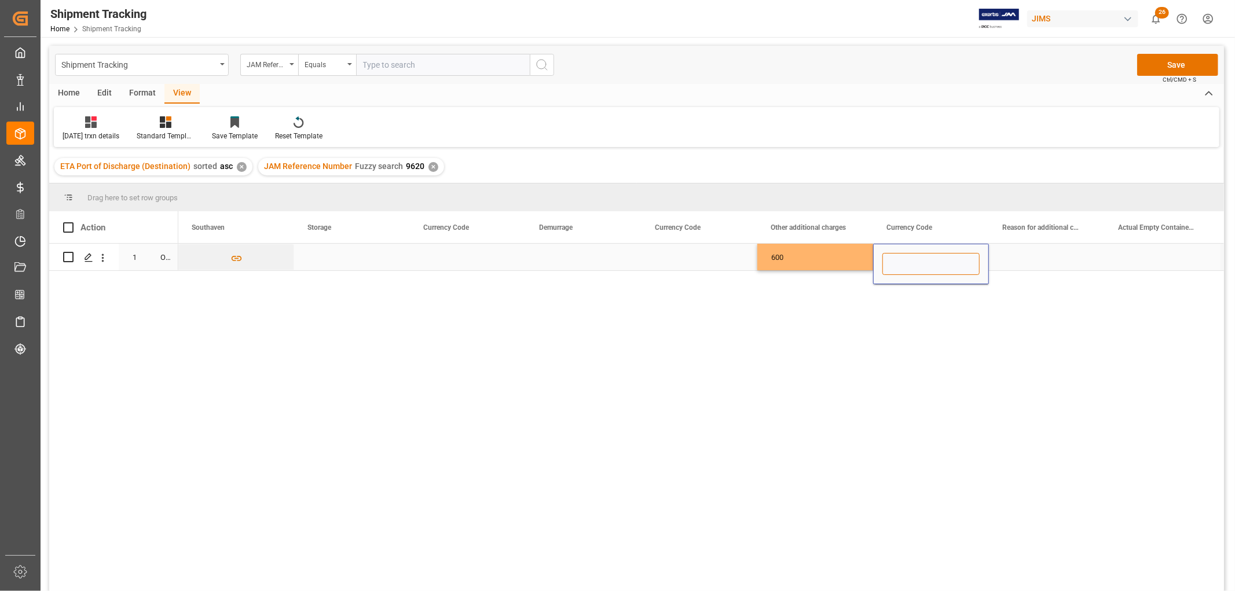
click at [907, 268] on input "Press SPACE to select this row." at bounding box center [931, 264] width 97 height 22
type input "CAD"
click at [1044, 264] on div "Press SPACE to select this row." at bounding box center [1047, 257] width 116 height 27
click at [1035, 256] on div "Press SPACE to select this row." at bounding box center [1047, 257] width 116 height 27
click at [1035, 255] on div "Press SPACE to select this row." at bounding box center [1047, 257] width 116 height 27
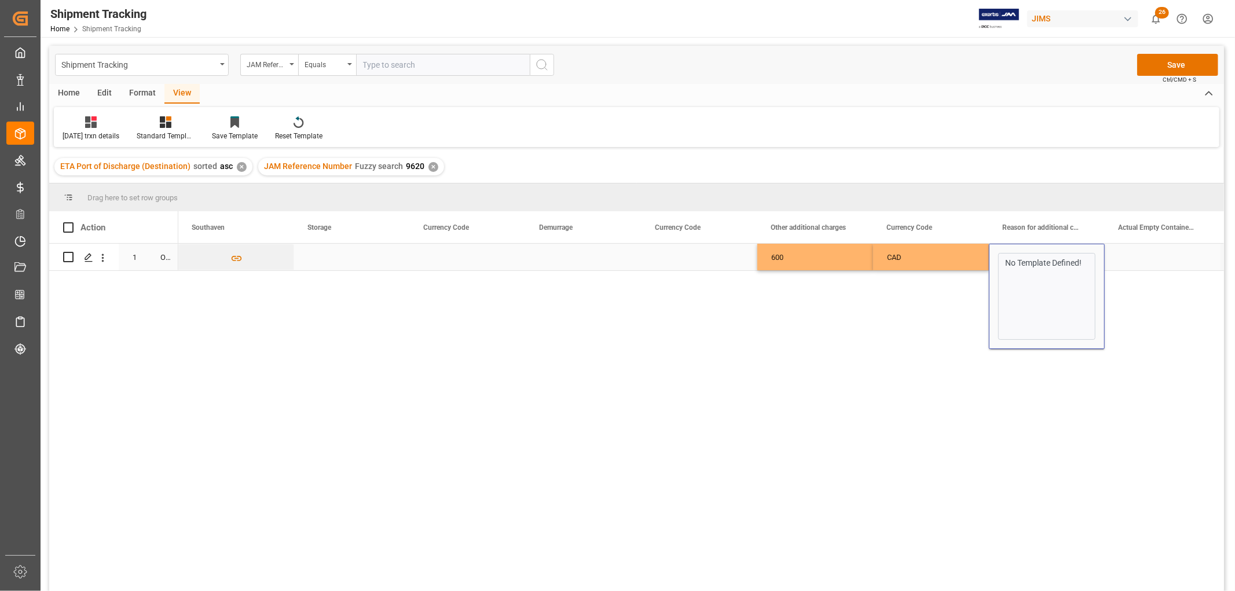
click at [1041, 281] on div "No Template Defined!" at bounding box center [1046, 296] width 97 height 87
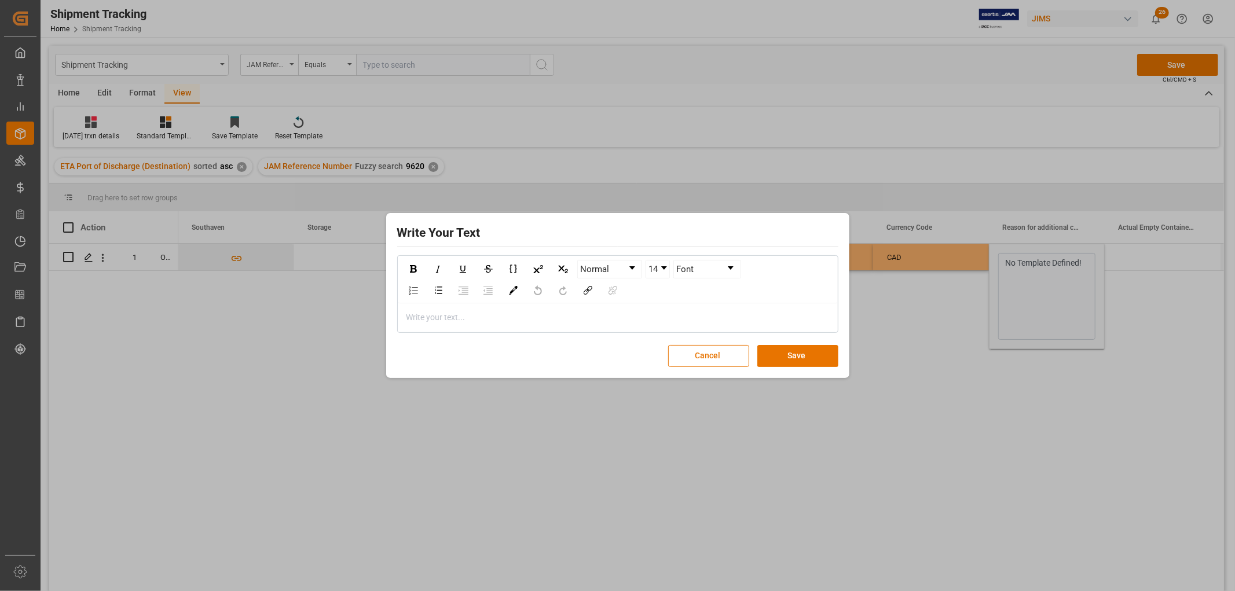
click at [452, 316] on div "rdw-editor" at bounding box center [618, 318] width 422 height 12
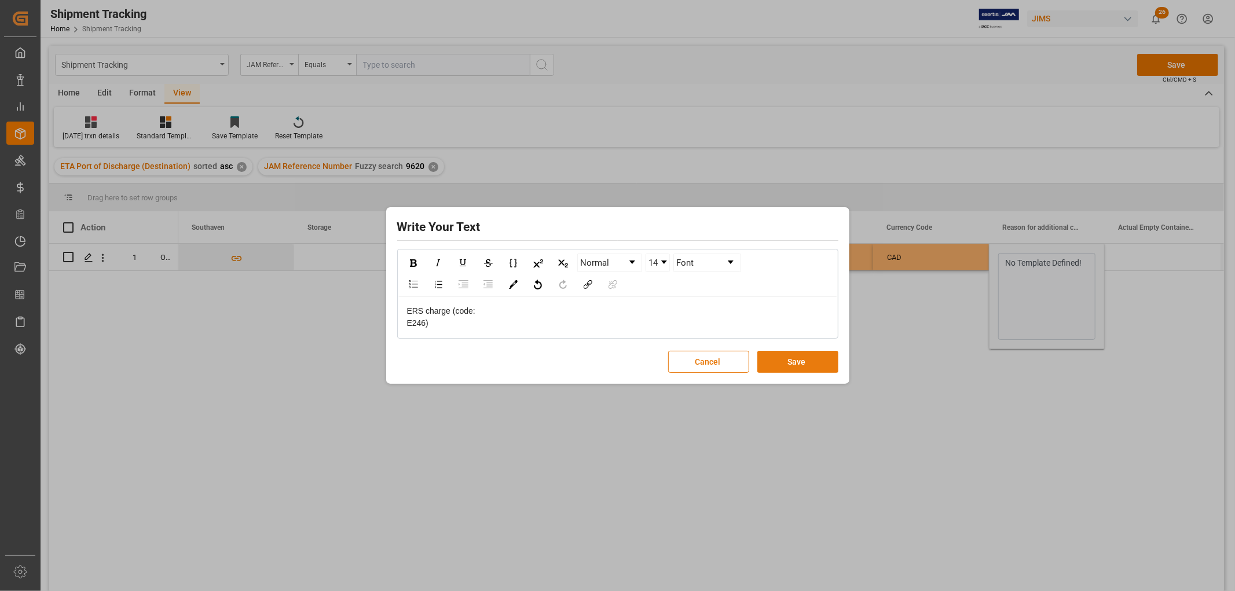
click at [792, 361] on button "Save" at bounding box center [797, 362] width 81 height 22
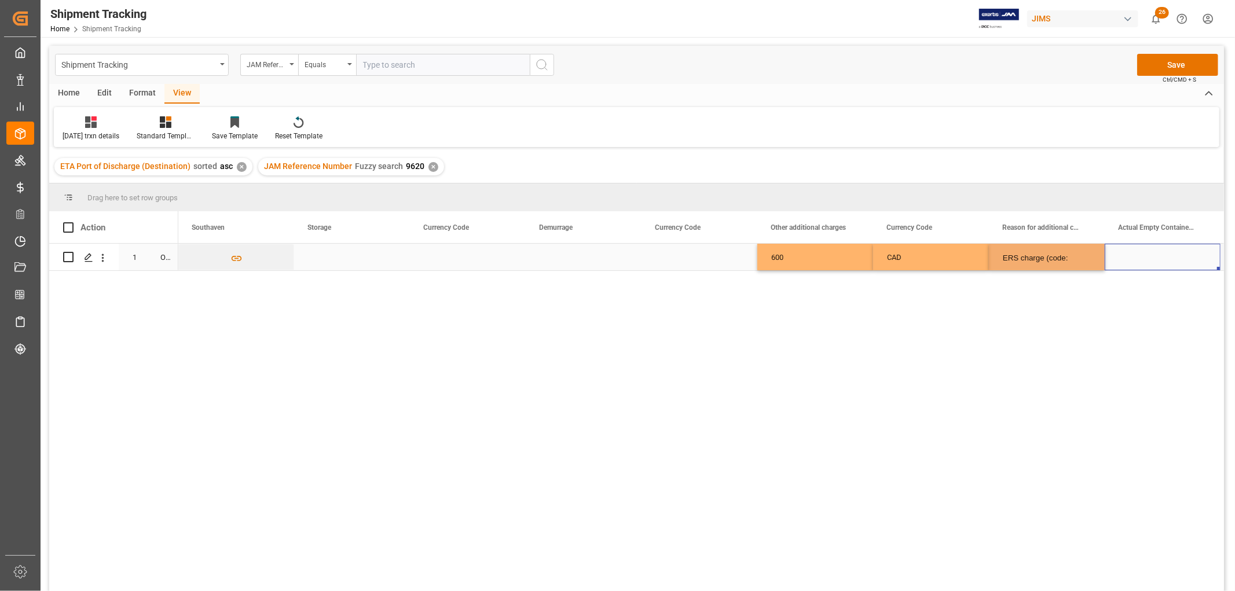
click at [1130, 246] on div "Press SPACE to select this row." at bounding box center [1163, 257] width 116 height 27
click at [1187, 61] on button "Save" at bounding box center [1177, 65] width 81 height 22
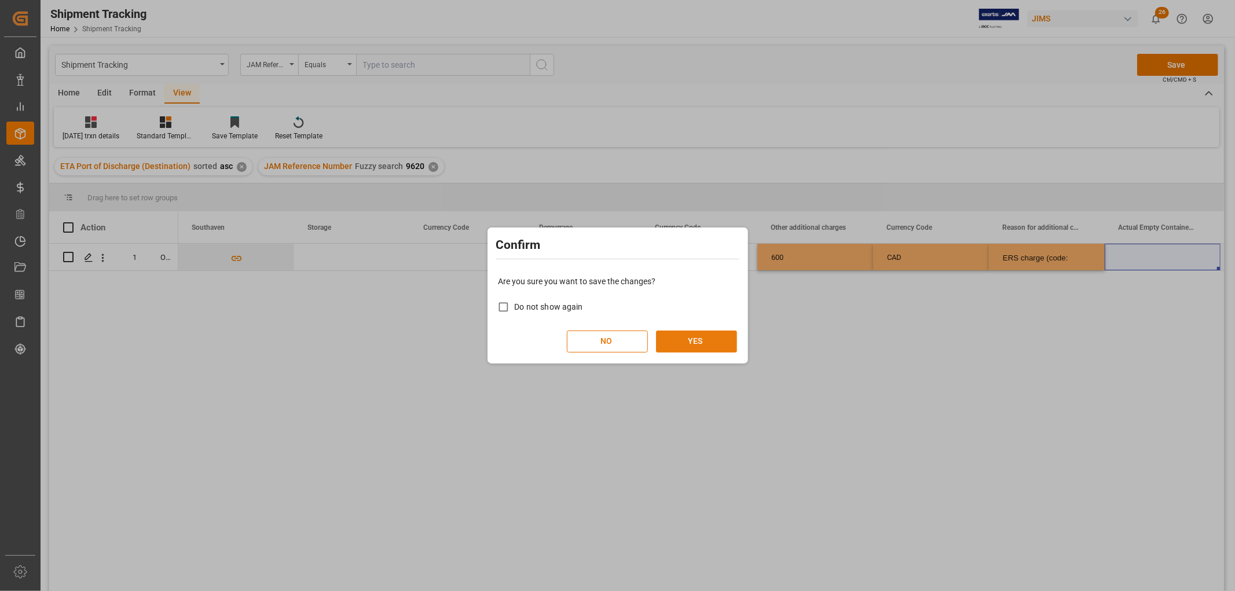
click at [683, 342] on button "YES" at bounding box center [696, 342] width 81 height 22
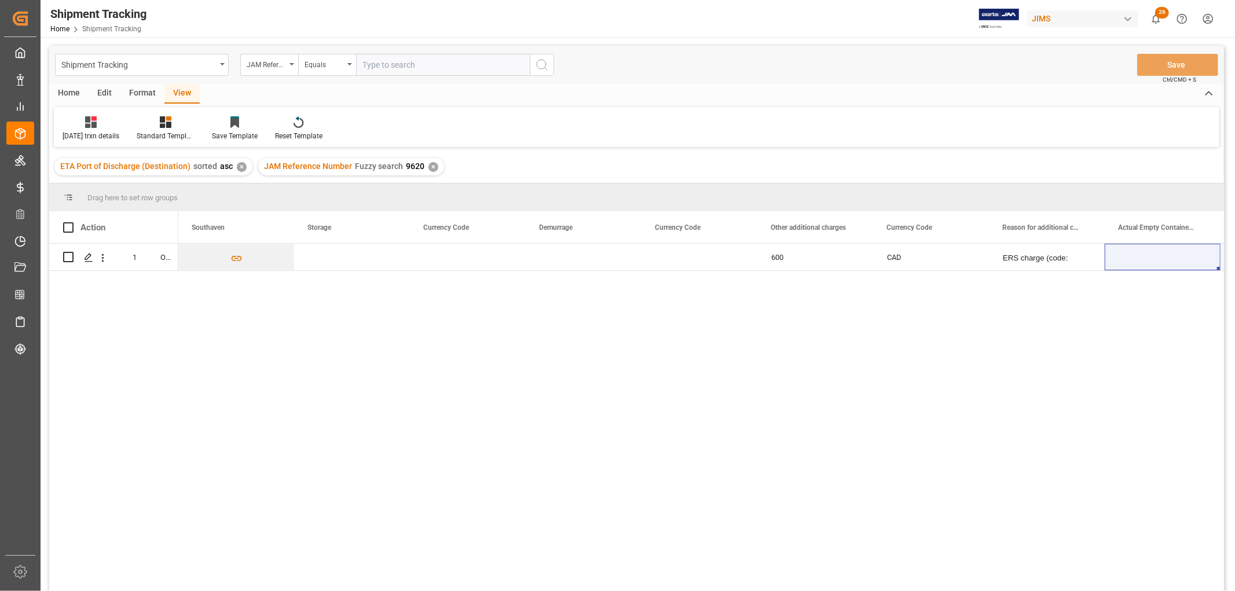
click at [416, 65] on input "text" at bounding box center [443, 65] width 174 height 22
click at [299, 352] on div "600 CAD ERS charge (code: E246) 06-12-2025 No" at bounding box center [701, 421] width 1046 height 355
click at [410, 261] on div "Press SPACE to select this row." at bounding box center [468, 257] width 116 height 27
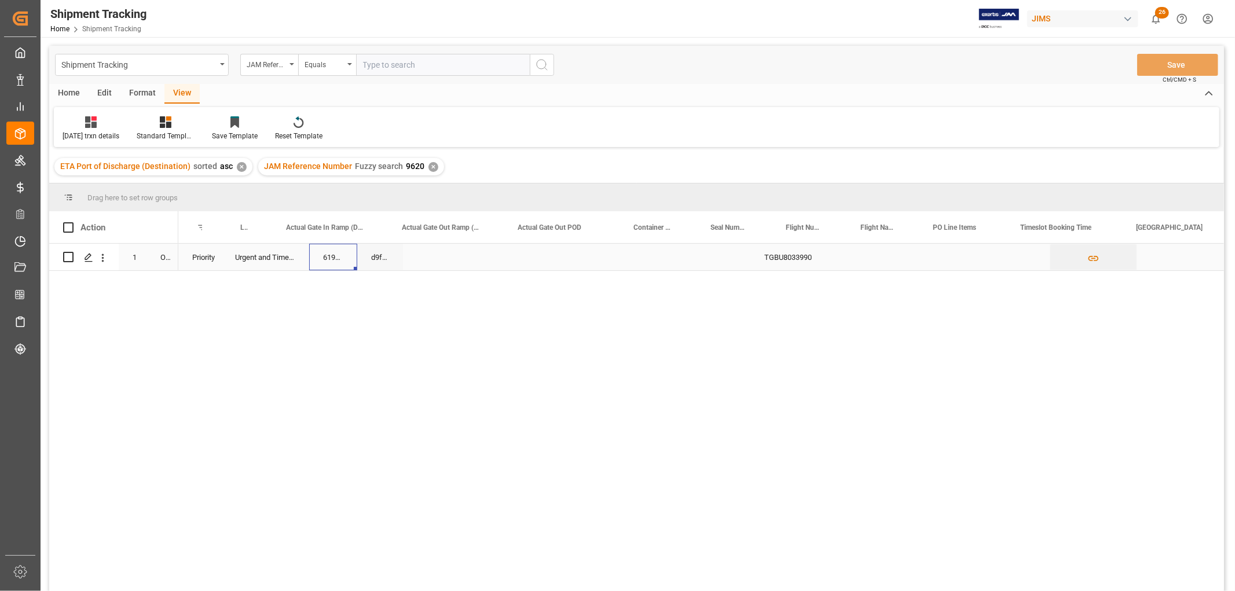
scroll to position [0, 1327]
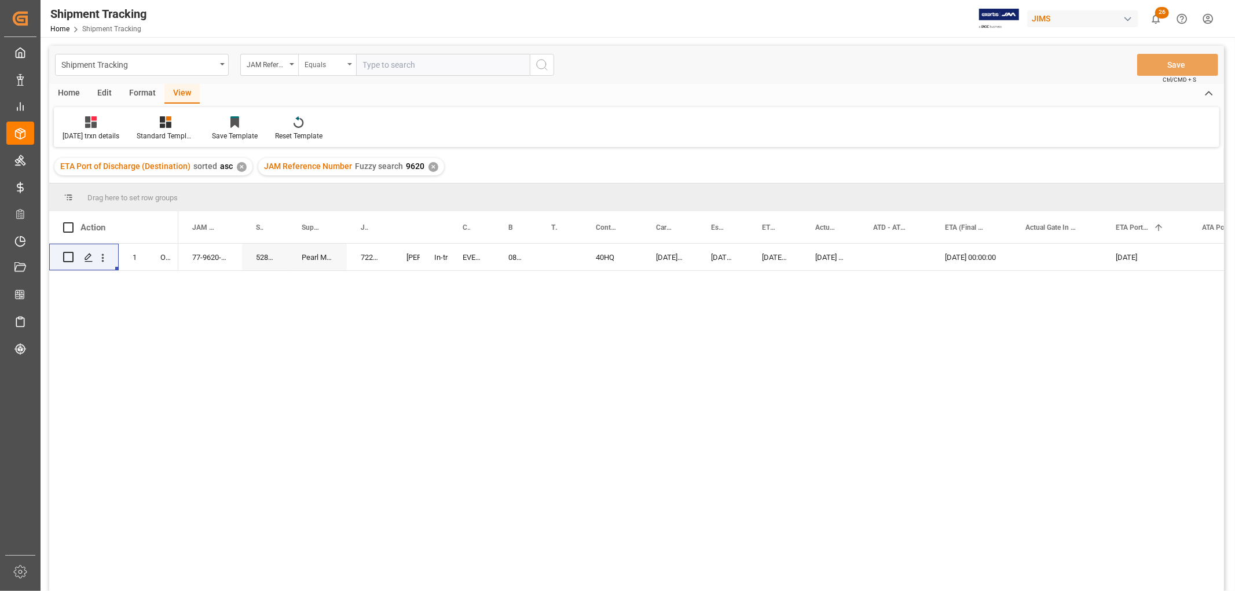
click at [350, 64] on icon "open menu" at bounding box center [349, 64] width 5 height 2
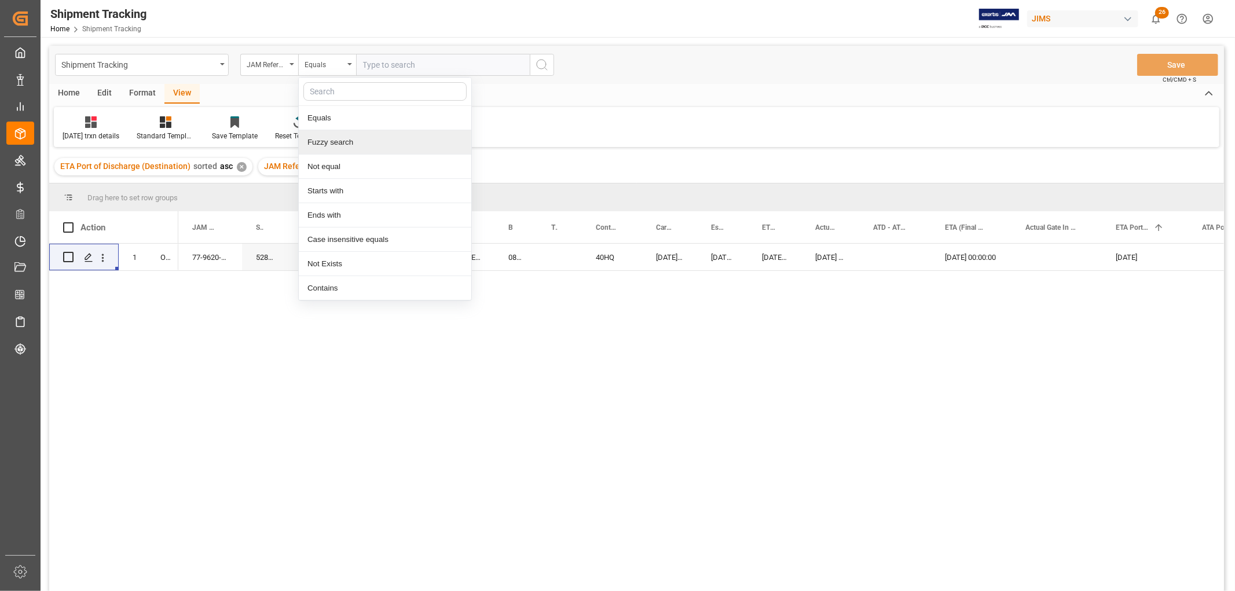
click at [334, 145] on div "Fuzzy search" at bounding box center [385, 142] width 173 height 24
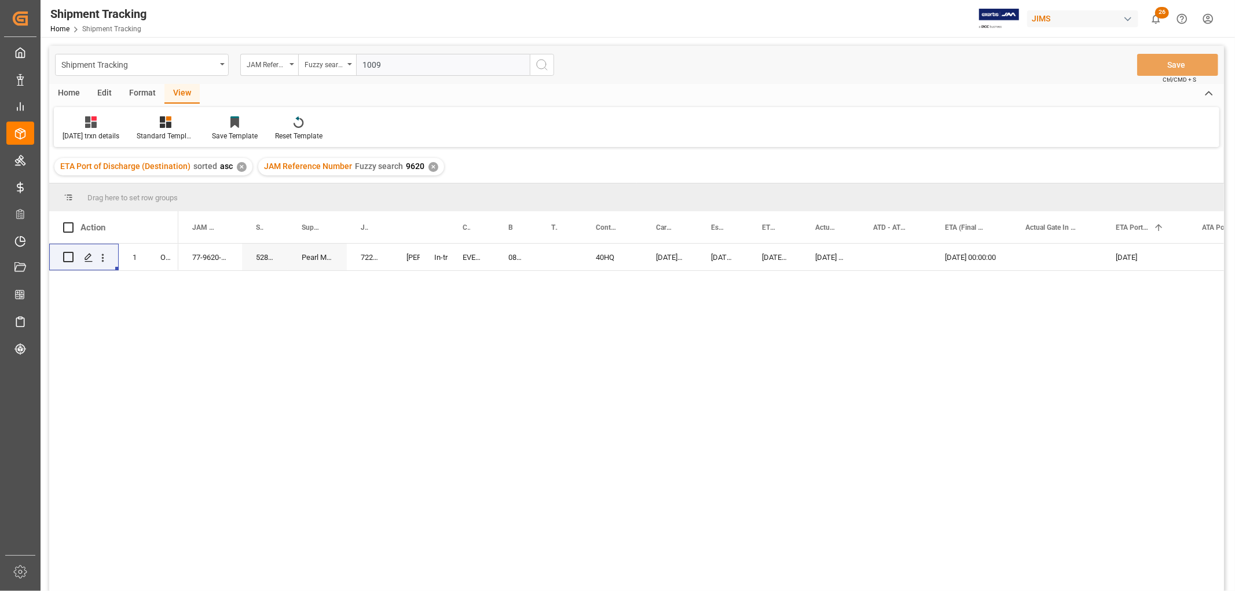
type input "10099"
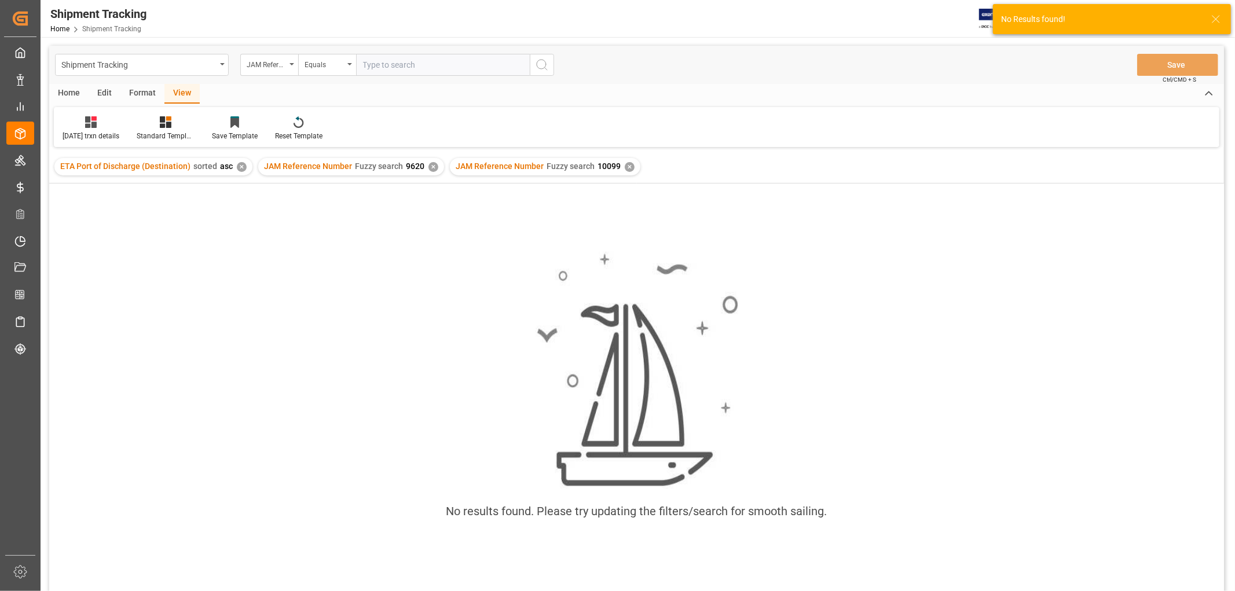
click at [430, 165] on div "✕" at bounding box center [434, 167] width 10 height 10
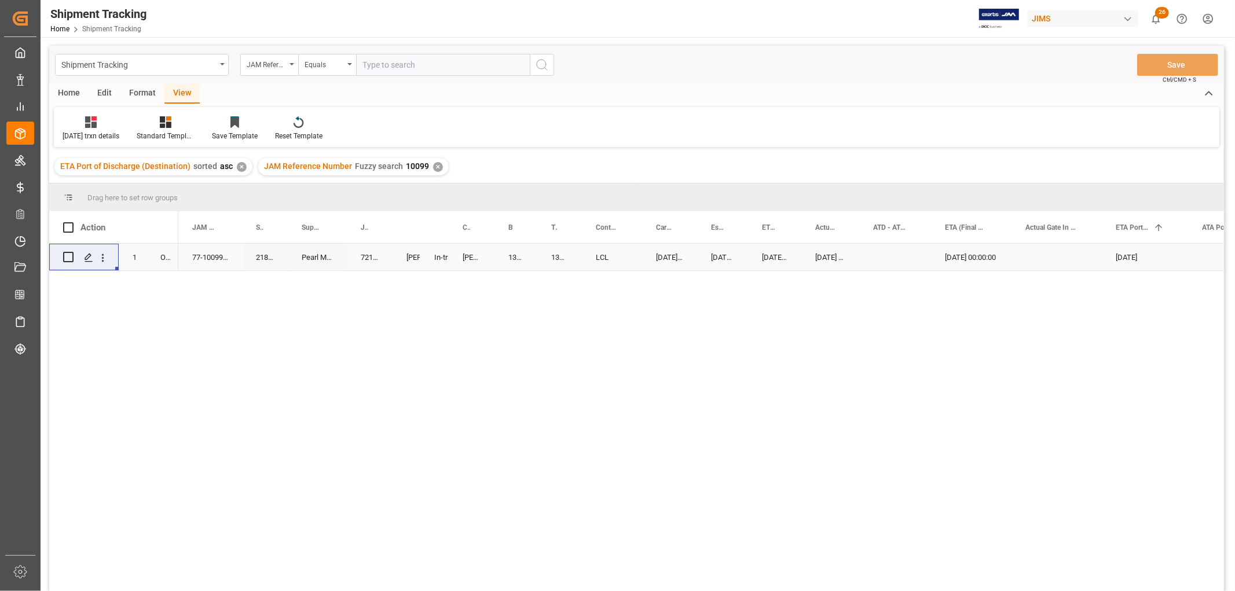
click at [625, 261] on div "LCL" at bounding box center [612, 257] width 60 height 27
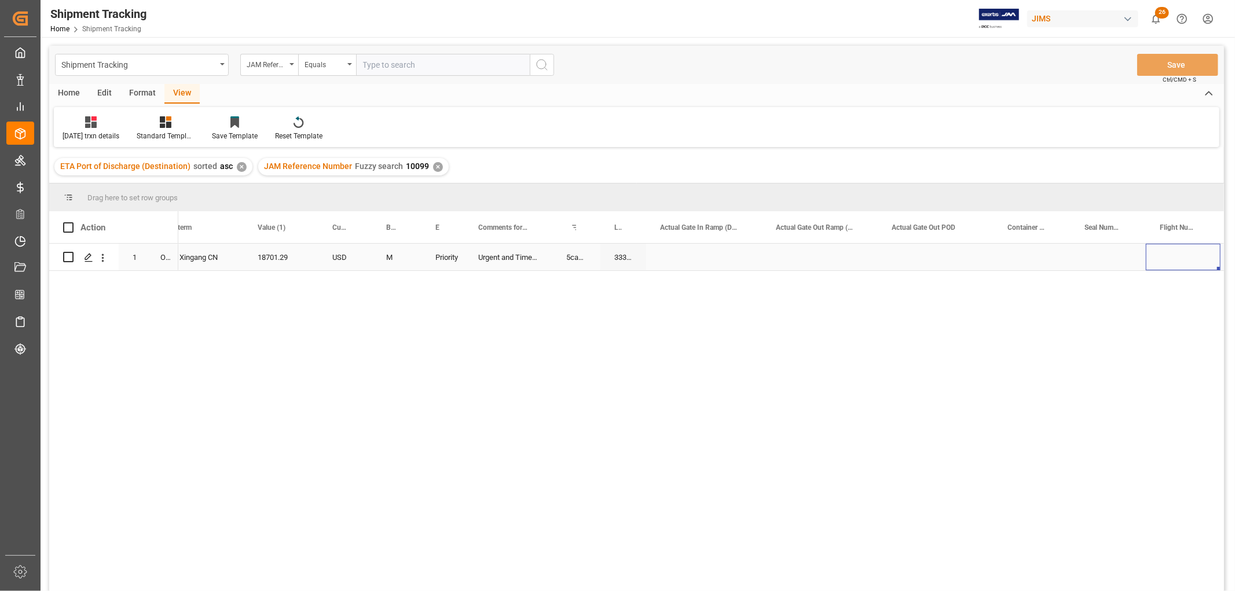
scroll to position [0, 1355]
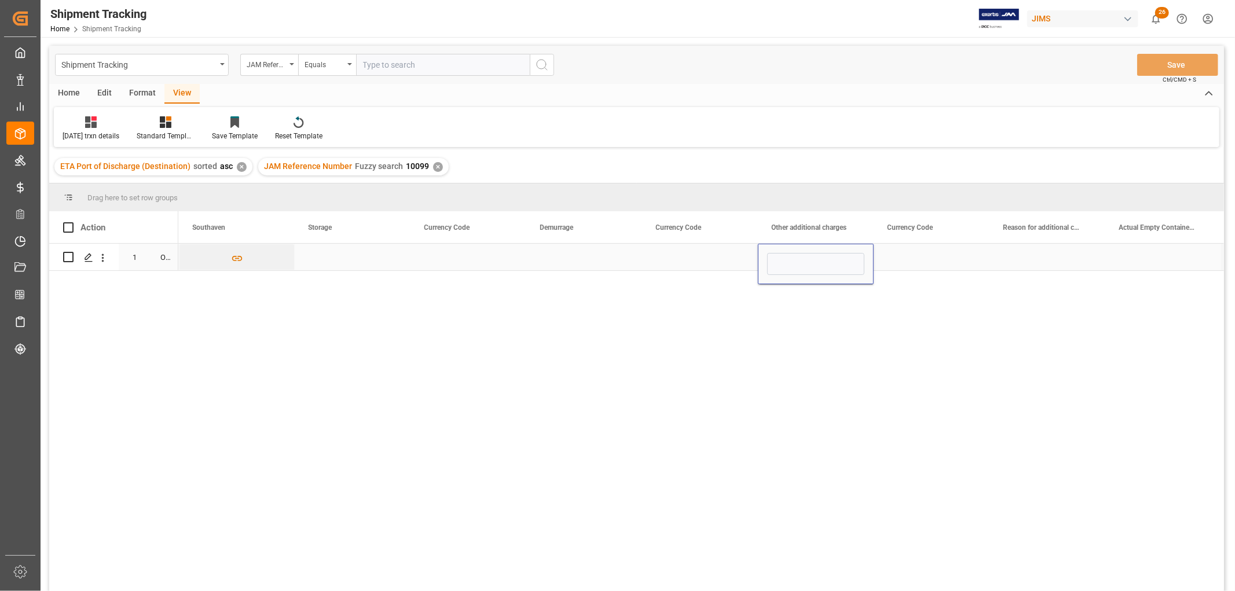
click at [786, 254] on div "Press SPACE to select this row." at bounding box center [816, 264] width 116 height 41
click at [786, 254] on input "Press SPACE to select this row." at bounding box center [815, 264] width 97 height 22
type input "550"
click at [944, 256] on div "Press SPACE to select this row." at bounding box center [932, 257] width 116 height 27
click at [942, 256] on div "Press SPACE to select this row." at bounding box center [932, 257] width 116 height 27
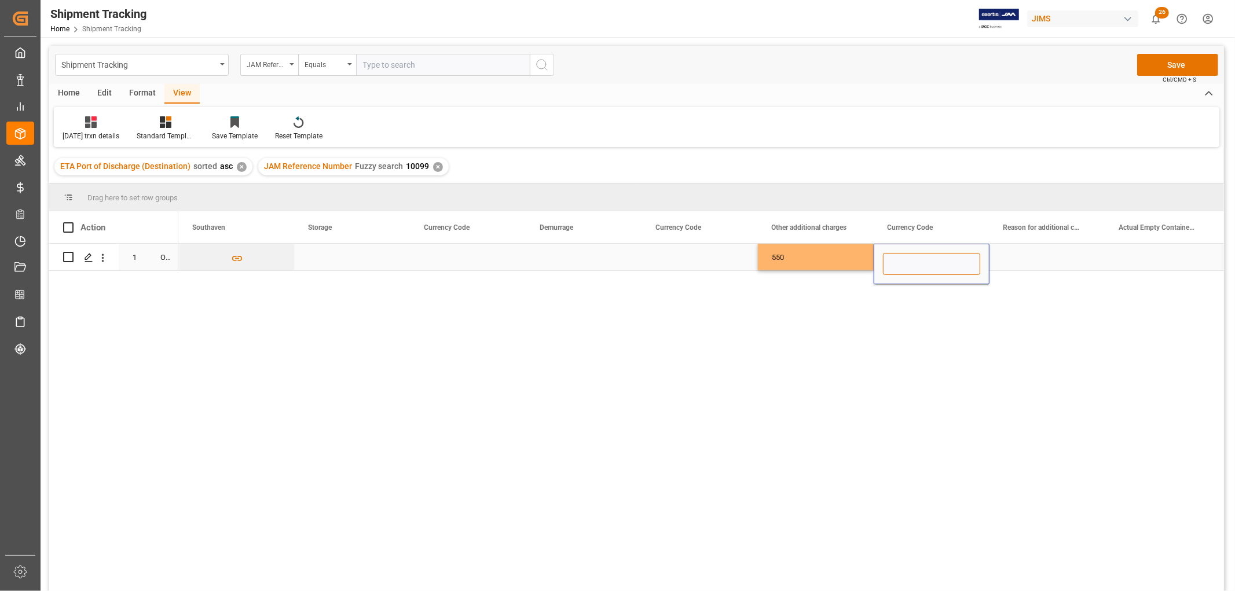
click at [942, 256] on input "Press SPACE to select this row." at bounding box center [931, 264] width 97 height 22
click at [954, 266] on input "Press SPACE to select this row." at bounding box center [931, 264] width 97 height 22
type input "USD"
click at [1042, 249] on div "Press SPACE to select this row." at bounding box center [1048, 257] width 116 height 27
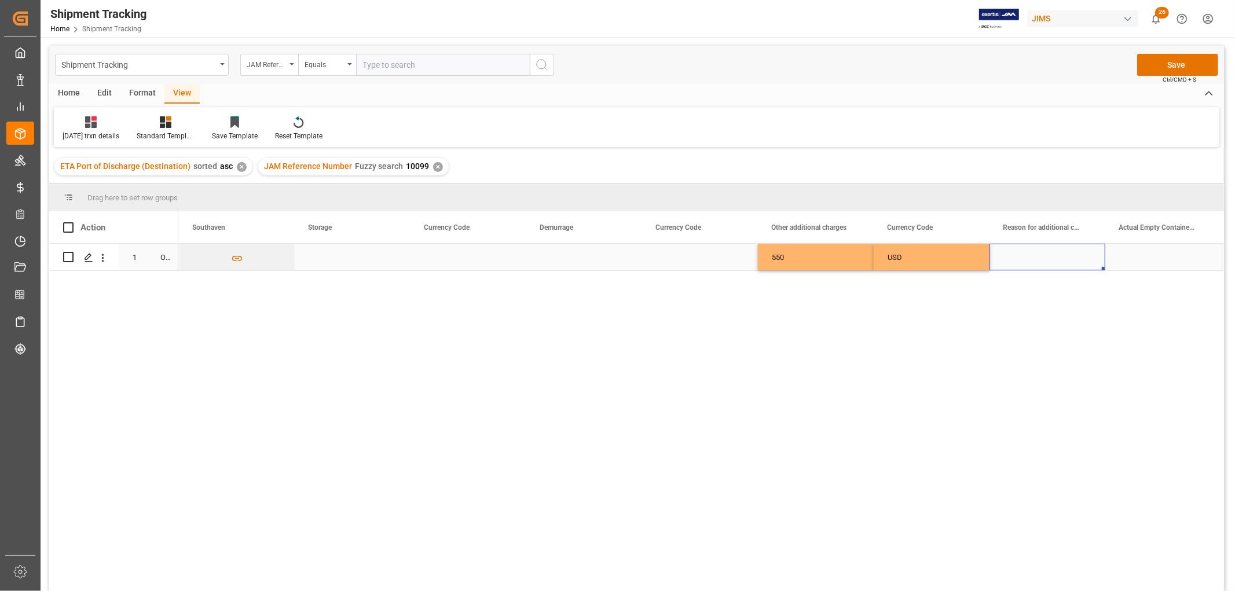
click at [1042, 249] on div "Press SPACE to select this row." at bounding box center [1048, 257] width 116 height 27
click at [1041, 262] on p "No Template Defined!" at bounding box center [1047, 263] width 82 height 12
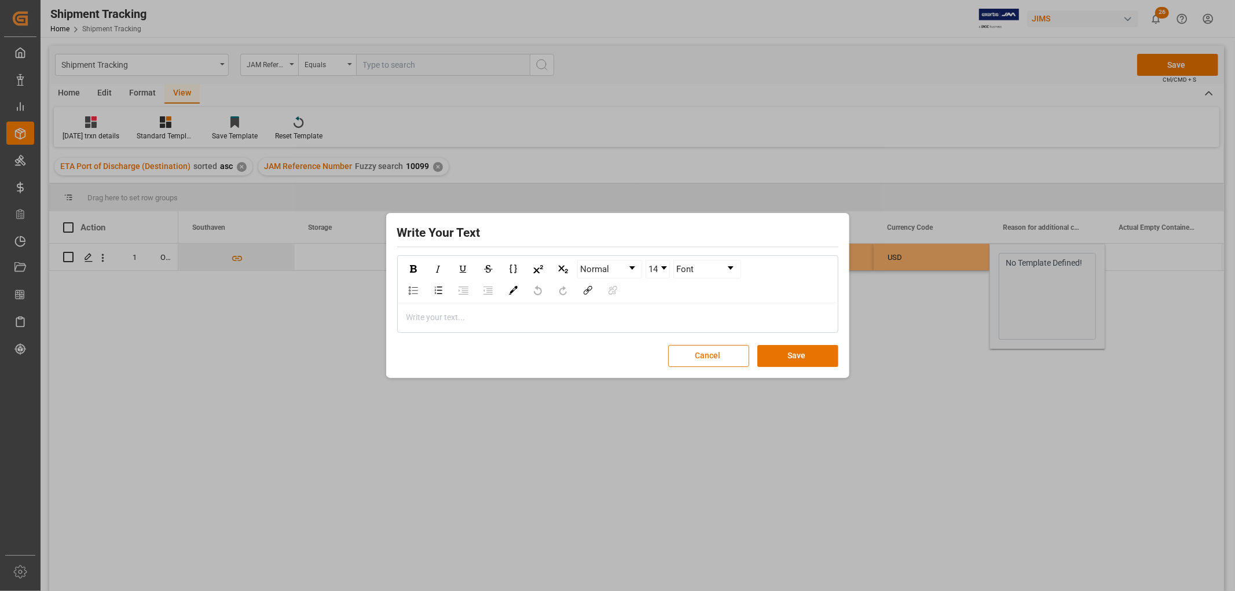
click at [452, 315] on div "rdw-editor" at bounding box center [618, 318] width 422 height 12
click at [810, 350] on button "Save" at bounding box center [797, 356] width 81 height 22
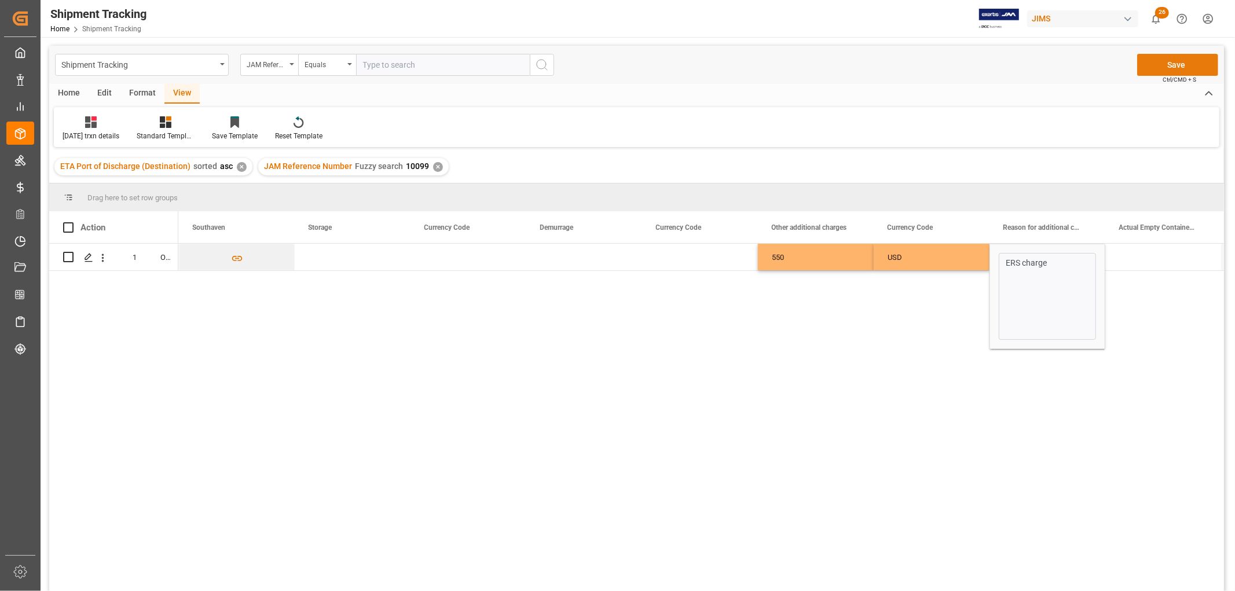
click at [1196, 66] on button "Save" at bounding box center [1177, 65] width 81 height 22
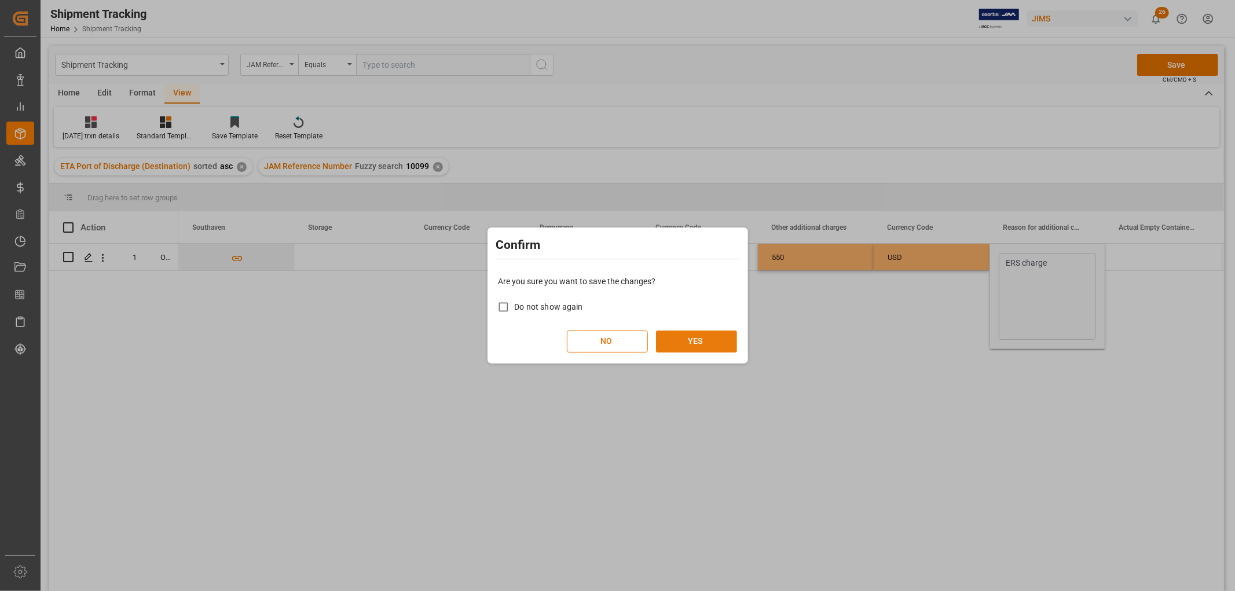
click at [713, 337] on button "YES" at bounding box center [696, 342] width 81 height 22
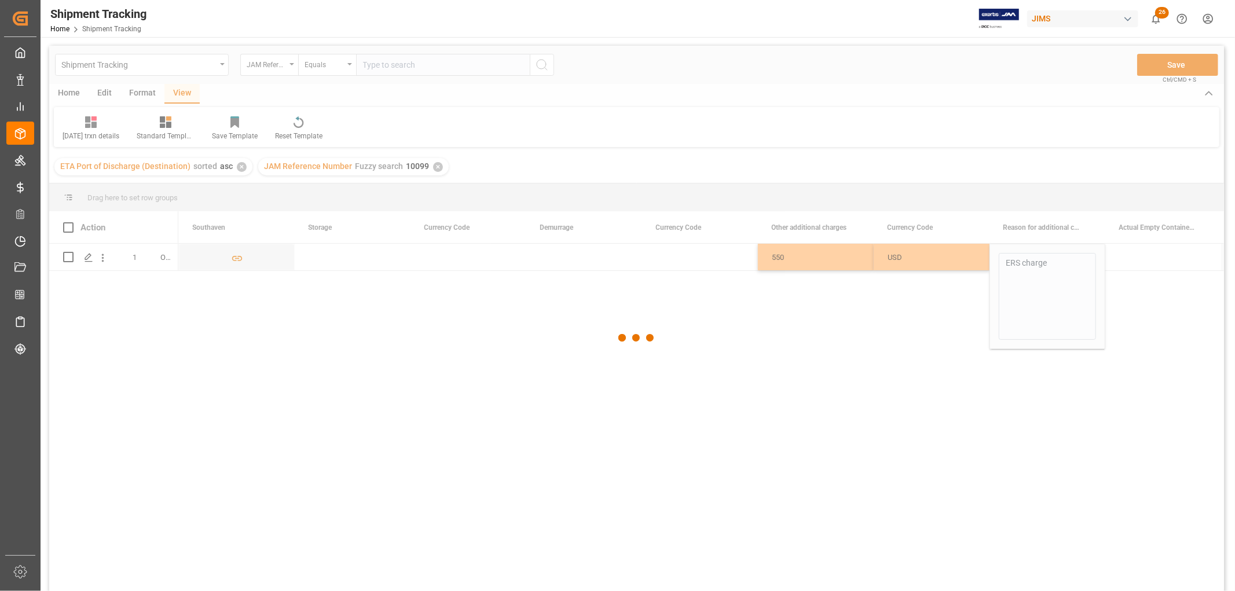
click at [680, 265] on div at bounding box center [636, 338] width 1175 height 584
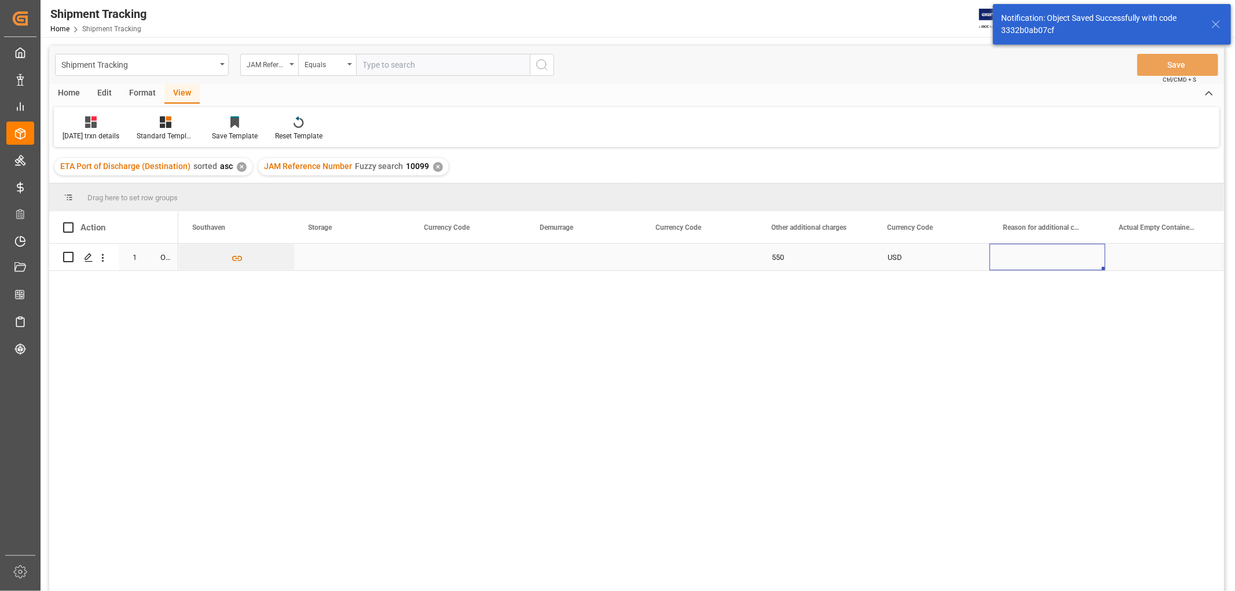
click at [1024, 256] on div "Press SPACE to select this row." at bounding box center [1048, 257] width 116 height 27
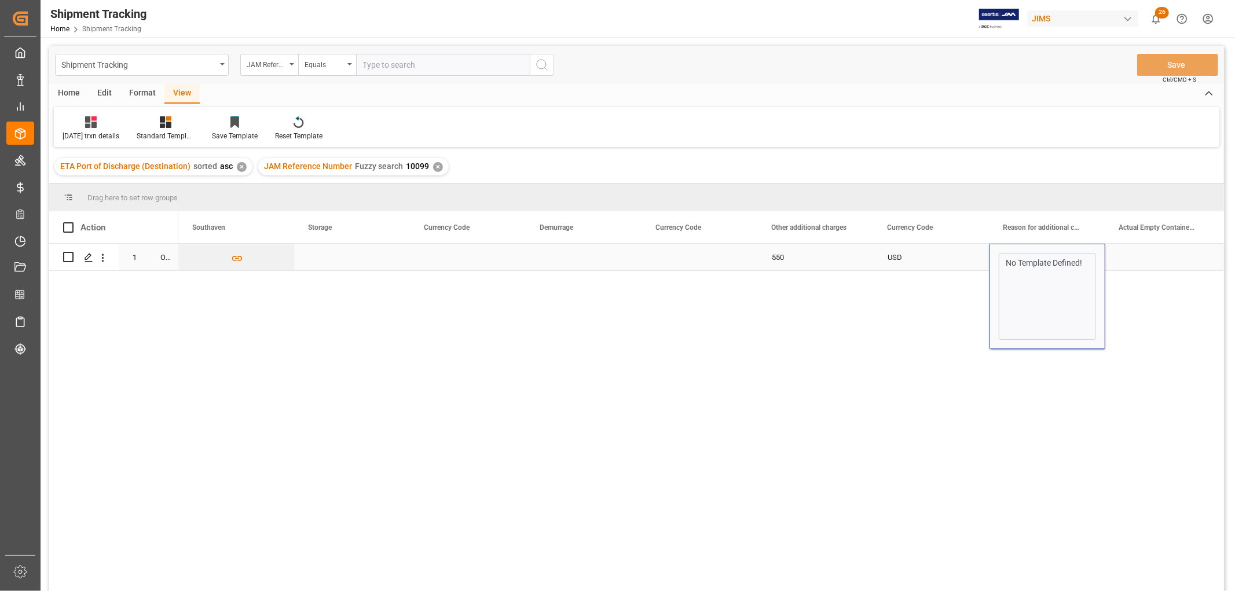
click at [999, 261] on div "No Template Defined!" at bounding box center [1047, 296] width 97 height 87
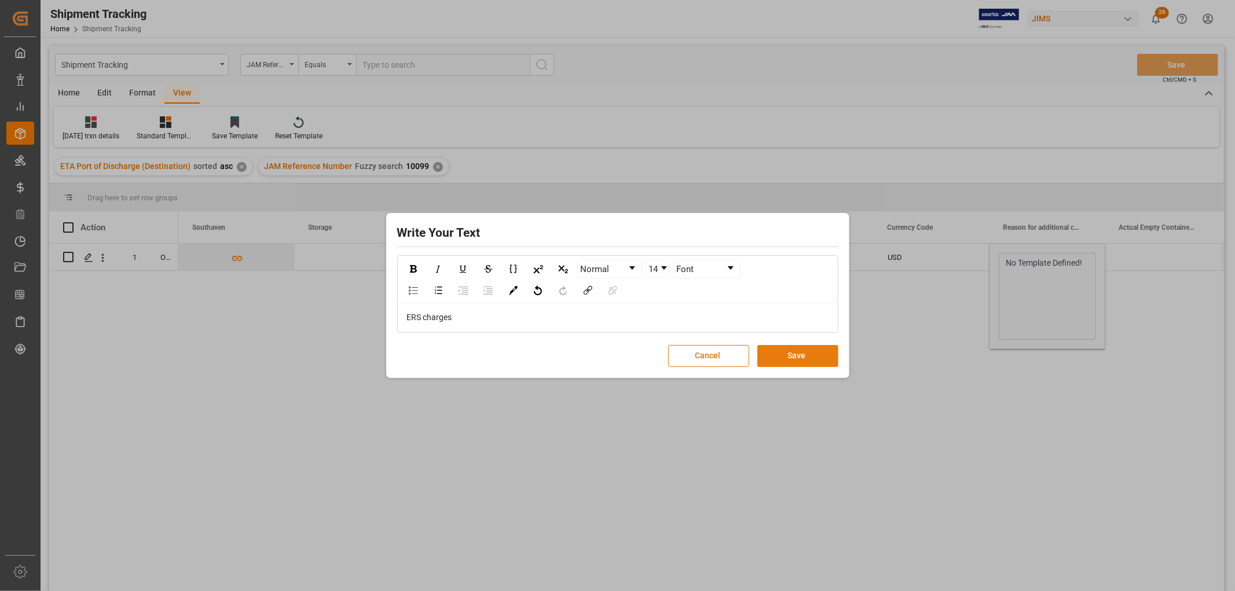
click at [814, 360] on button "Save" at bounding box center [797, 356] width 81 height 22
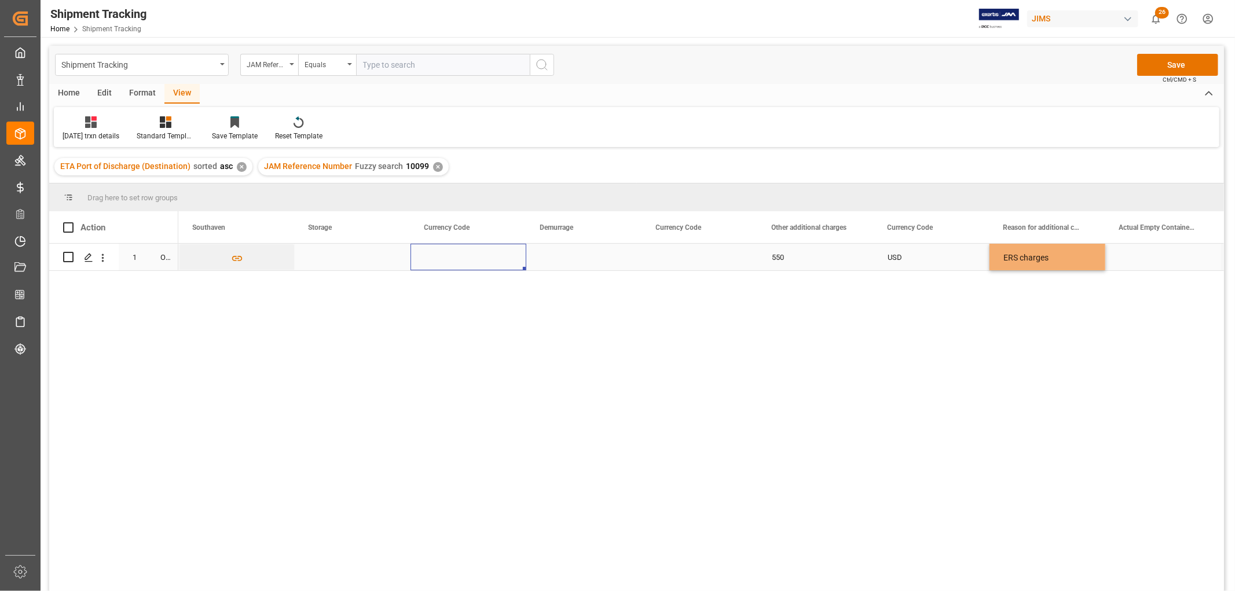
click at [477, 258] on div "Press SPACE to select this row." at bounding box center [469, 257] width 116 height 27
click at [953, 261] on div "USD" at bounding box center [932, 257] width 116 height 27
click at [1166, 62] on button "Save" at bounding box center [1177, 65] width 81 height 22
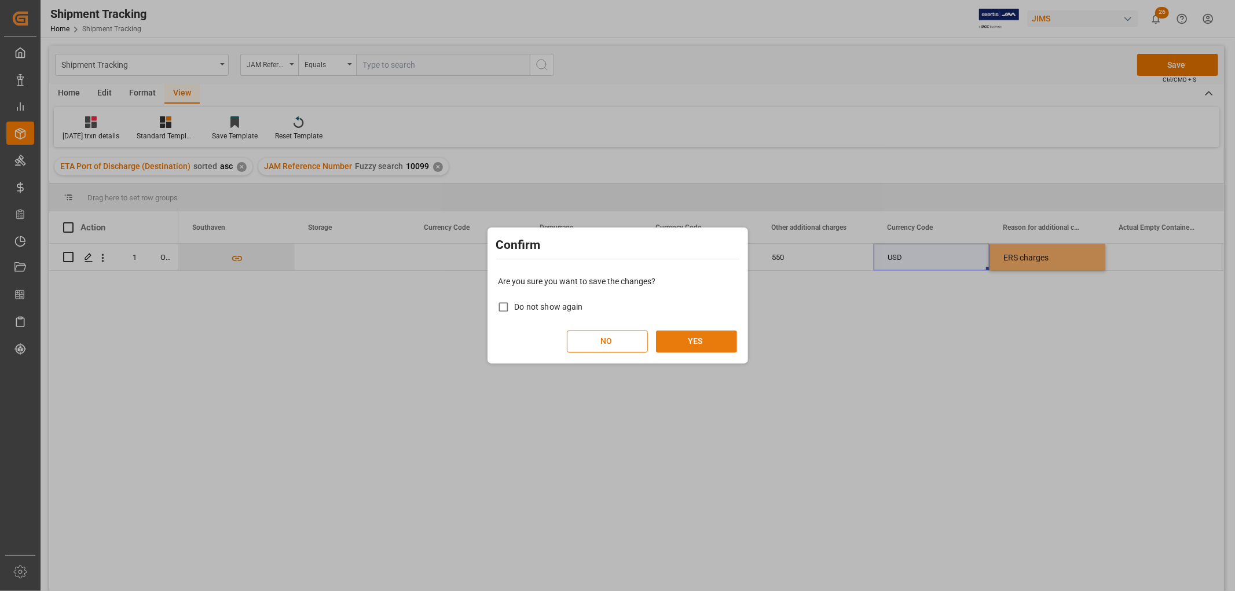
click at [719, 341] on button "YES" at bounding box center [696, 342] width 81 height 22
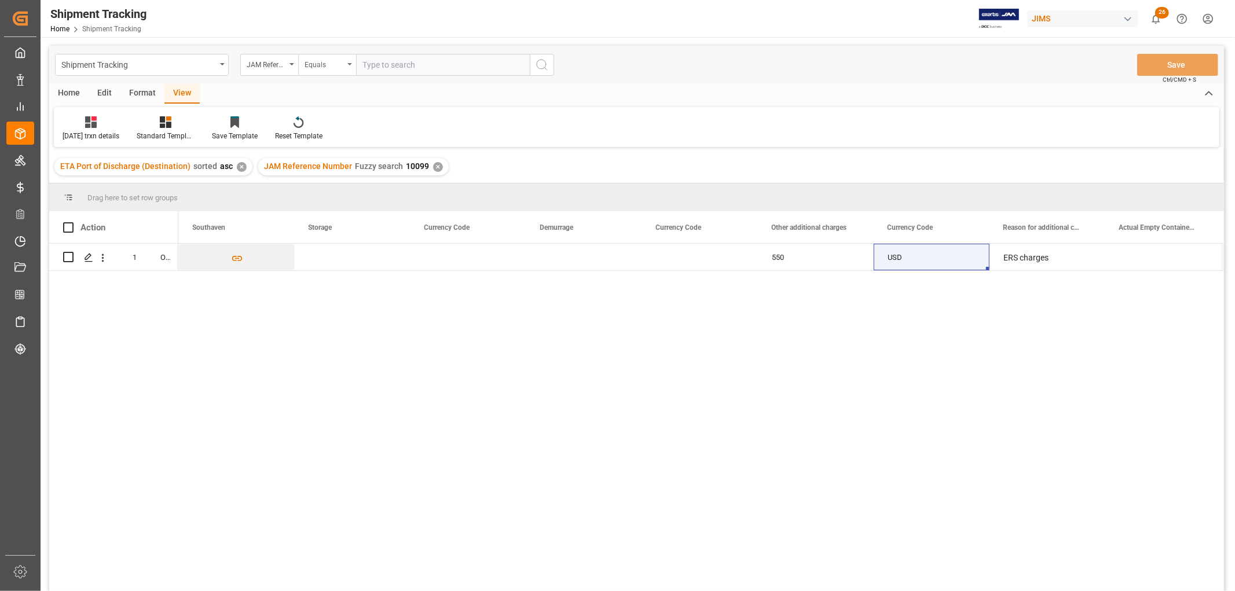
click at [346, 64] on div "Equals" at bounding box center [327, 65] width 58 height 22
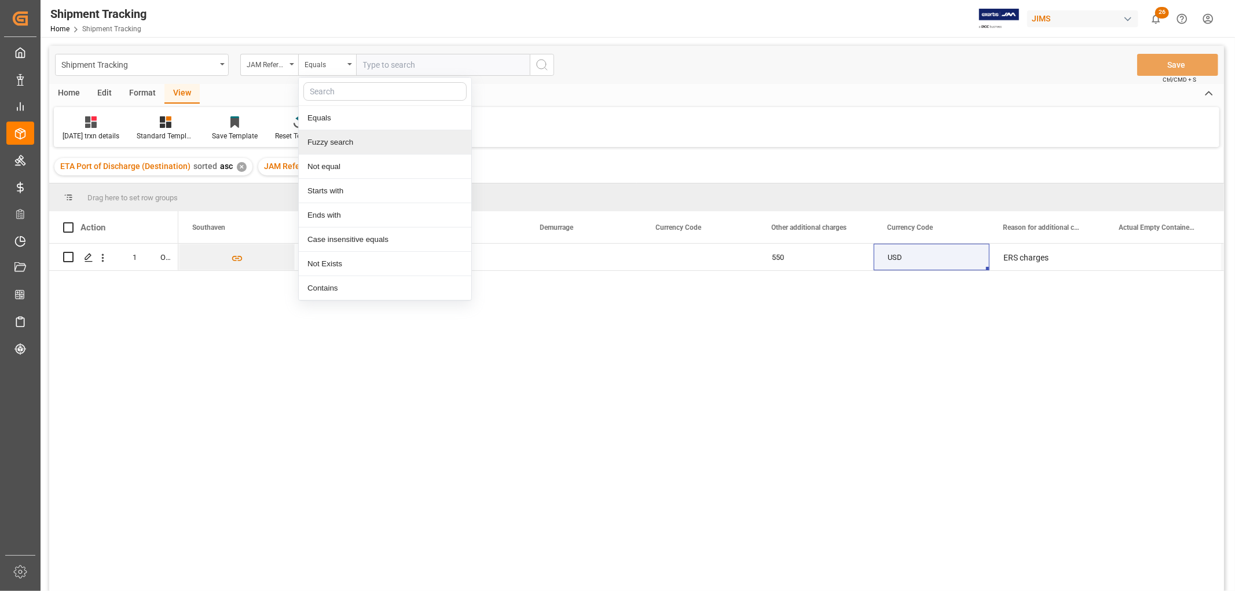
click at [337, 139] on div "Fuzzy search" at bounding box center [385, 142] width 173 height 24
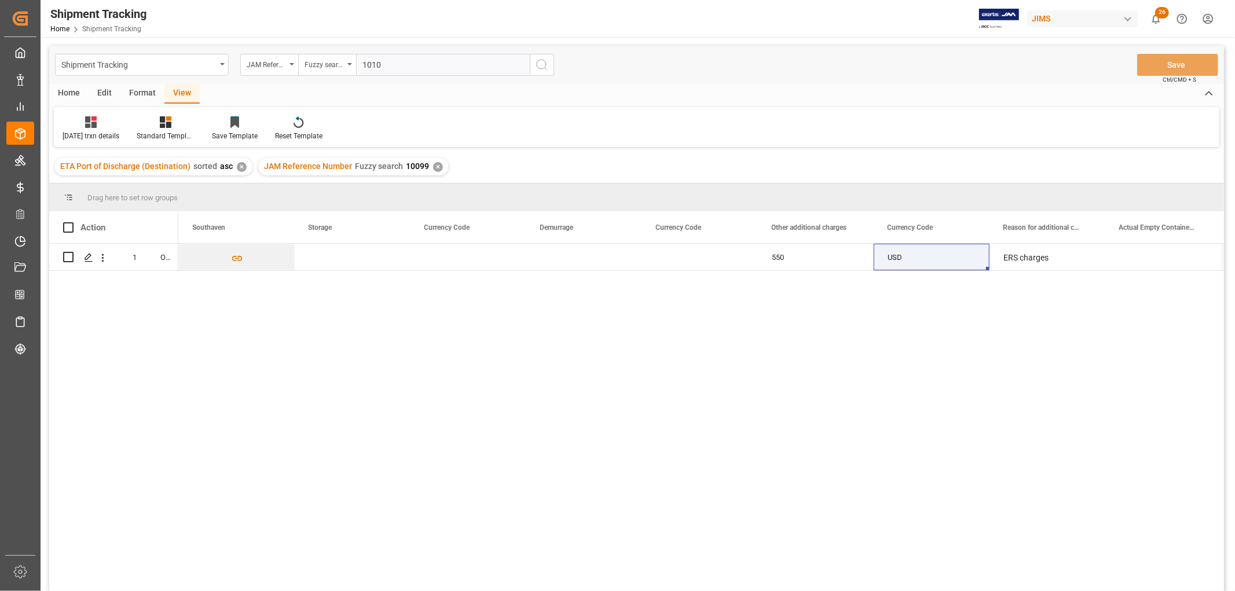
type input "10100"
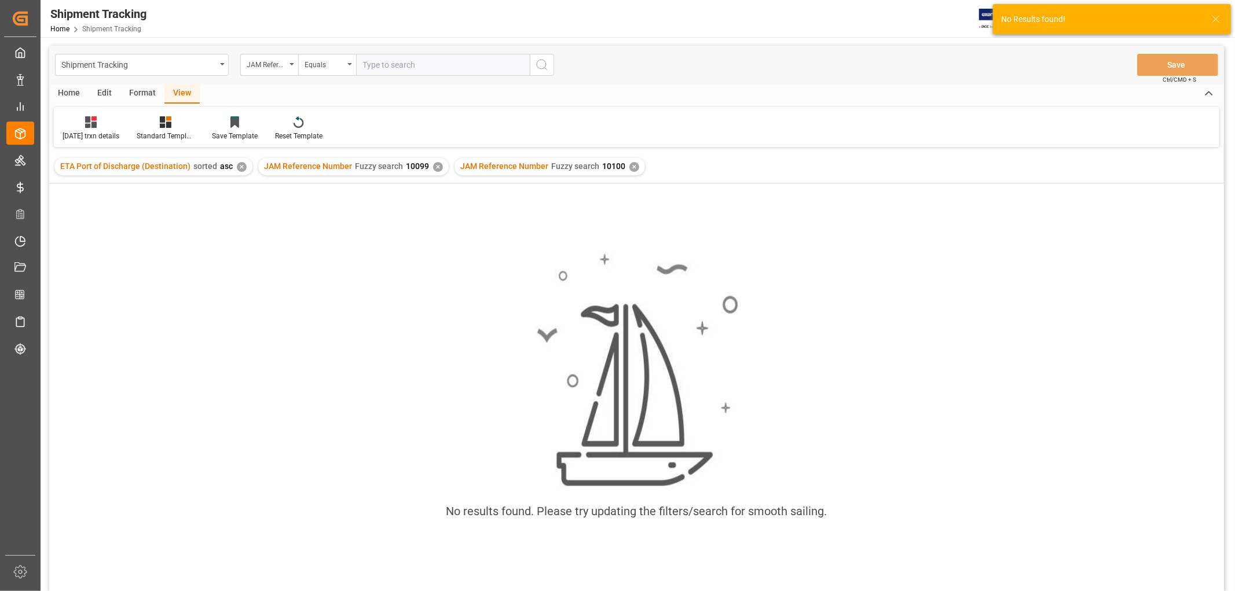
click at [435, 167] on div "✕" at bounding box center [438, 167] width 10 height 10
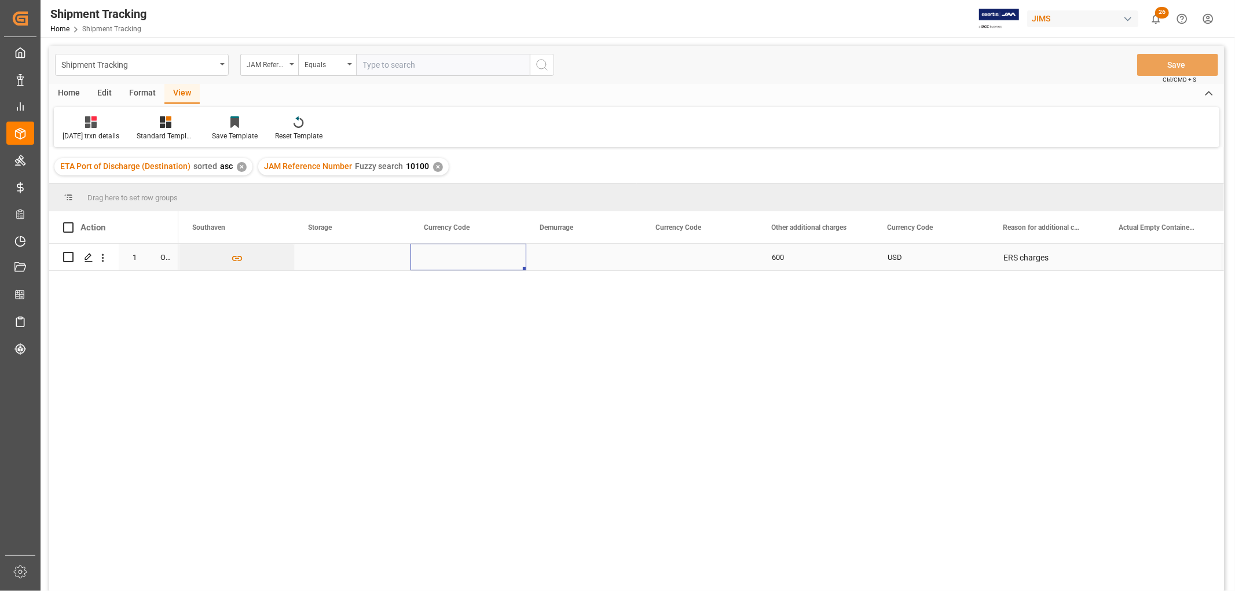
click at [523, 253] on div "Press SPACE to select this row." at bounding box center [469, 257] width 116 height 27
click at [663, 255] on div "USD" at bounding box center [700, 257] width 116 height 27
click at [662, 255] on div "USD" at bounding box center [700, 257] width 116 height 27
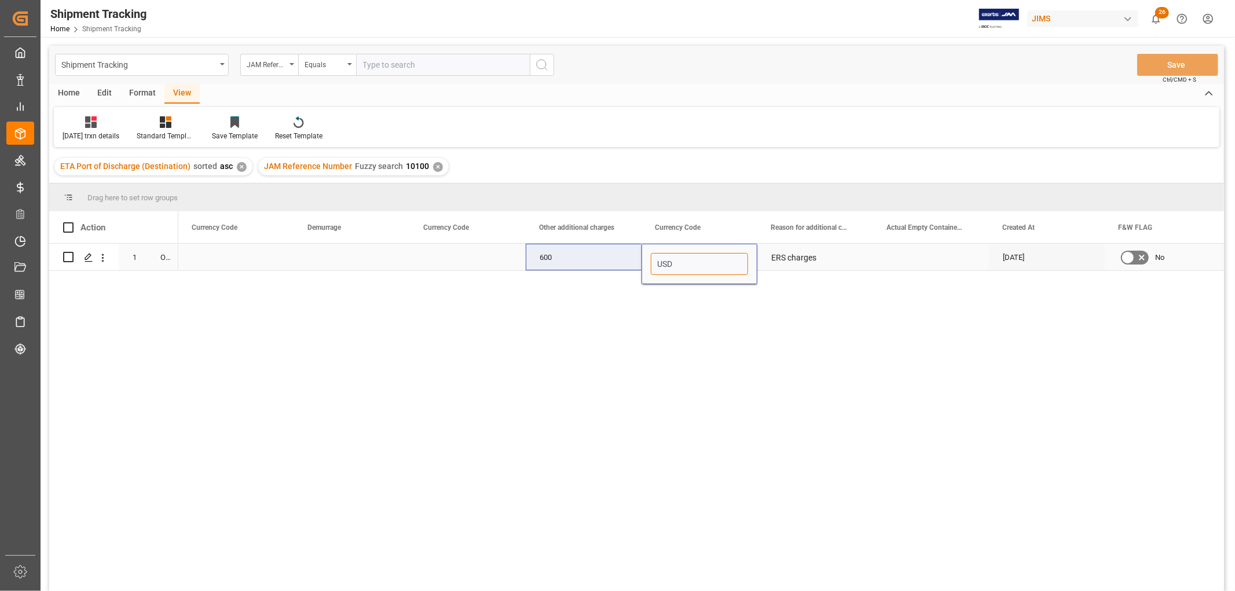
drag, startPoint x: 673, startPoint y: 264, endPoint x: 635, endPoint y: 263, distance: 38.2
type input "CAD"
click at [484, 252] on div "Press SPACE to select this row." at bounding box center [468, 257] width 116 height 27
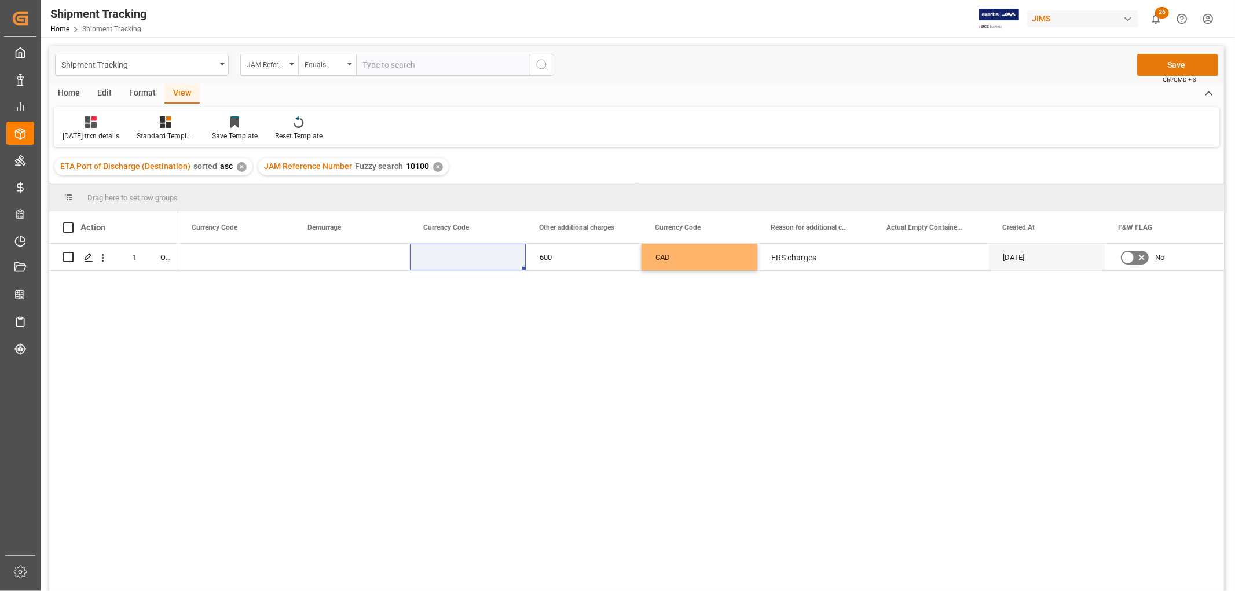
click at [1164, 64] on button "Save" at bounding box center [1177, 65] width 81 height 22
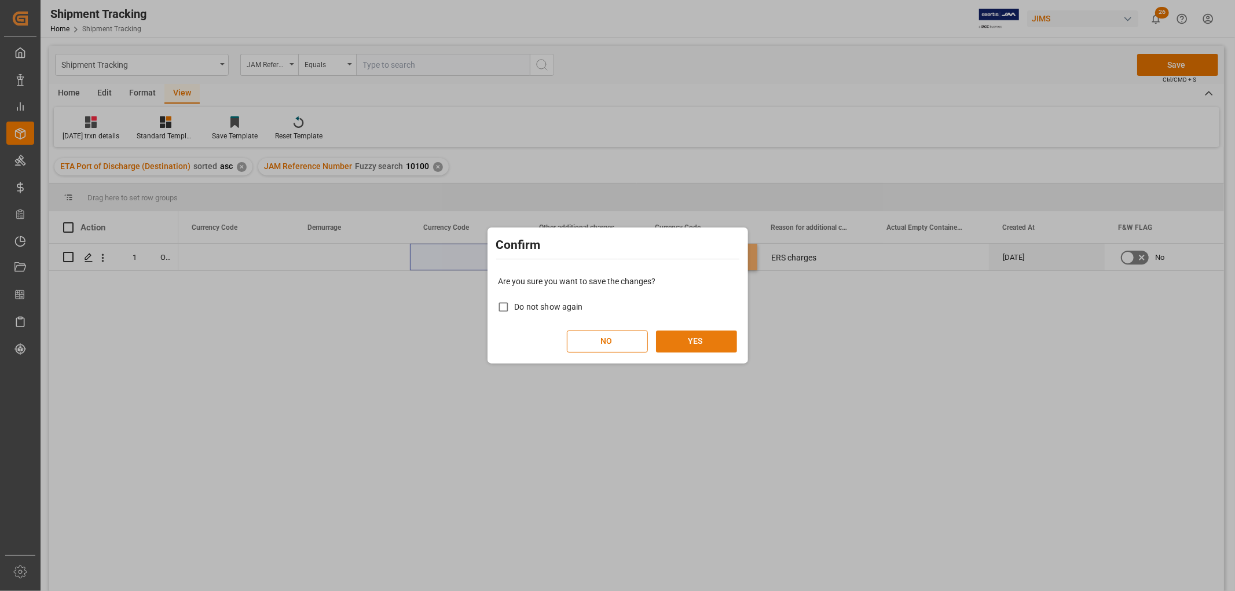
click at [701, 345] on button "YES" at bounding box center [696, 342] width 81 height 22
